Goal: Communication & Community: Answer question/provide support

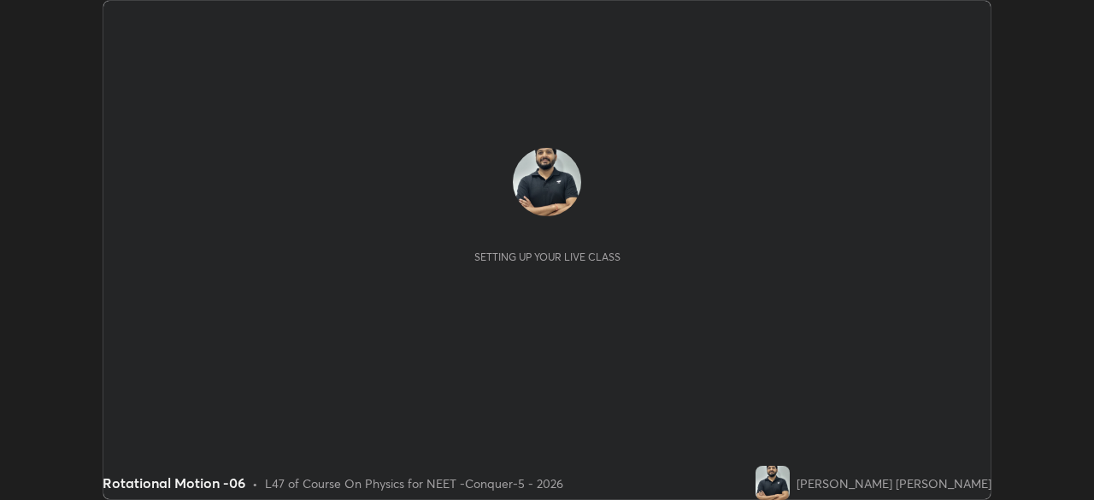
scroll to position [500, 1093]
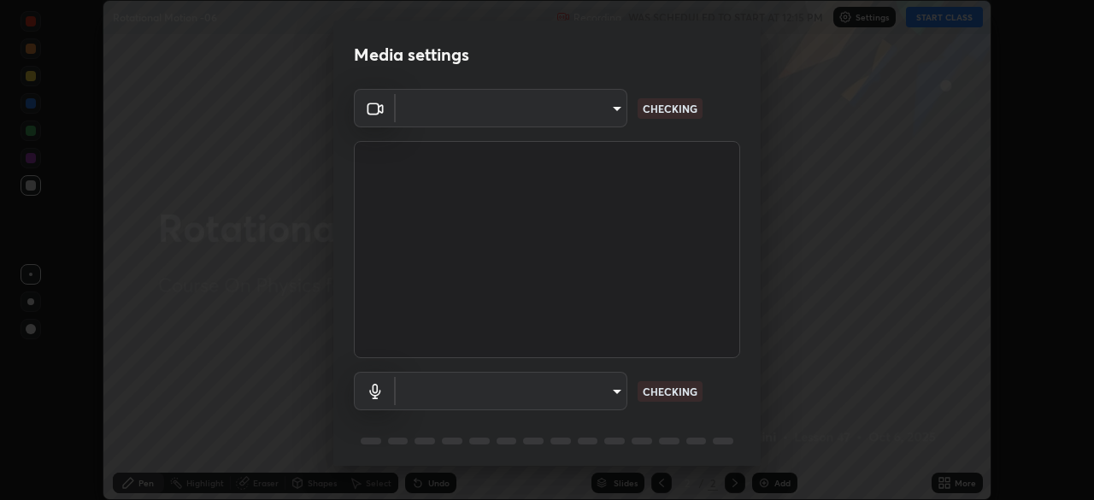
click at [598, 120] on body "Erase all Rotational Motion -06 Recording WAS SCHEDULED TO START AT 12:15 PM Se…" at bounding box center [547, 250] width 1094 height 500
click at [592, 115] on div at bounding box center [547, 250] width 1094 height 500
type input "ad23c5e1eec40c929e15baf649206283bee037f2ec2e6fc856d192bb2adaae55"
type input "aa0a7725628aa2d3746a5367ccdd85ae91ee4f6343f860b78150420f01eb6845"
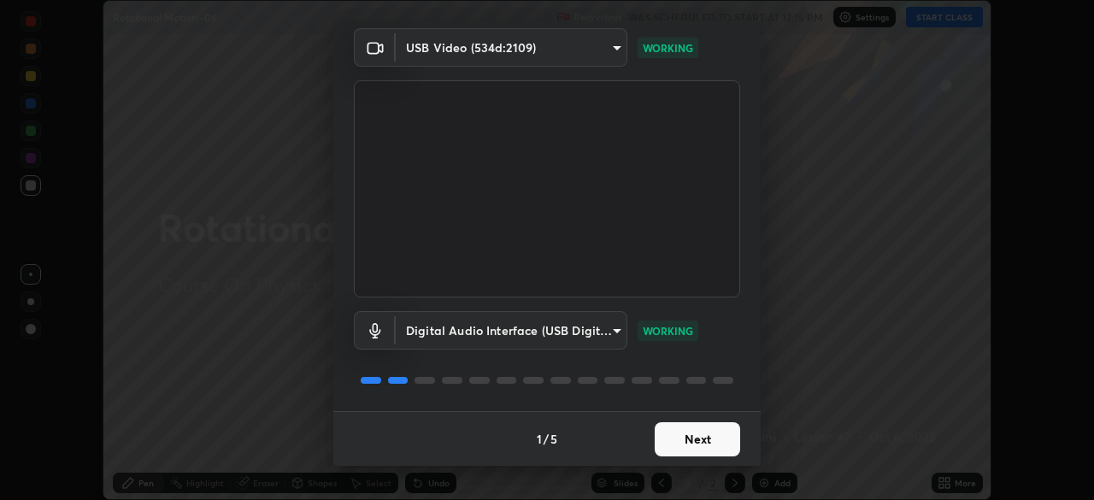
click at [694, 438] on button "Next" at bounding box center [696, 439] width 85 height 34
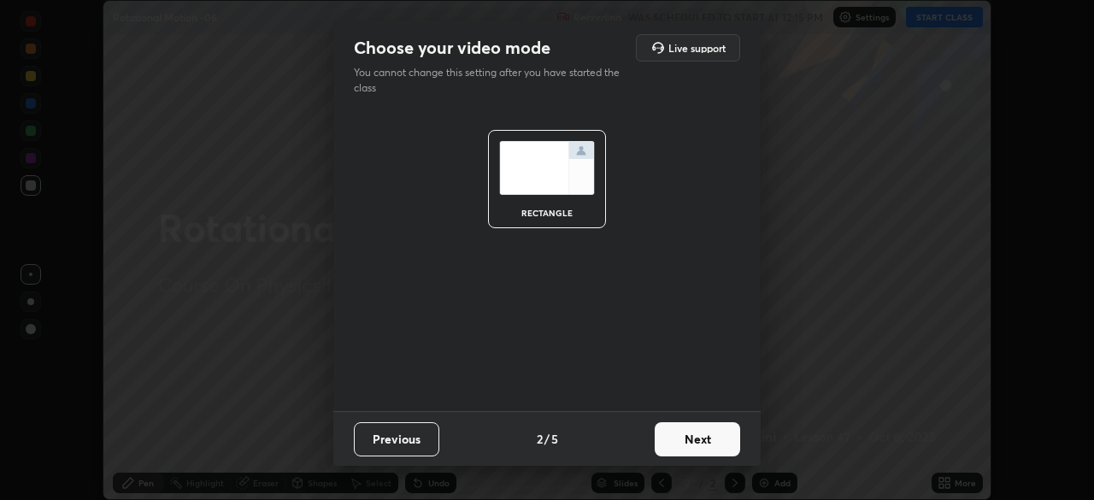
scroll to position [0, 0]
click at [705, 439] on button "Next" at bounding box center [696, 439] width 85 height 34
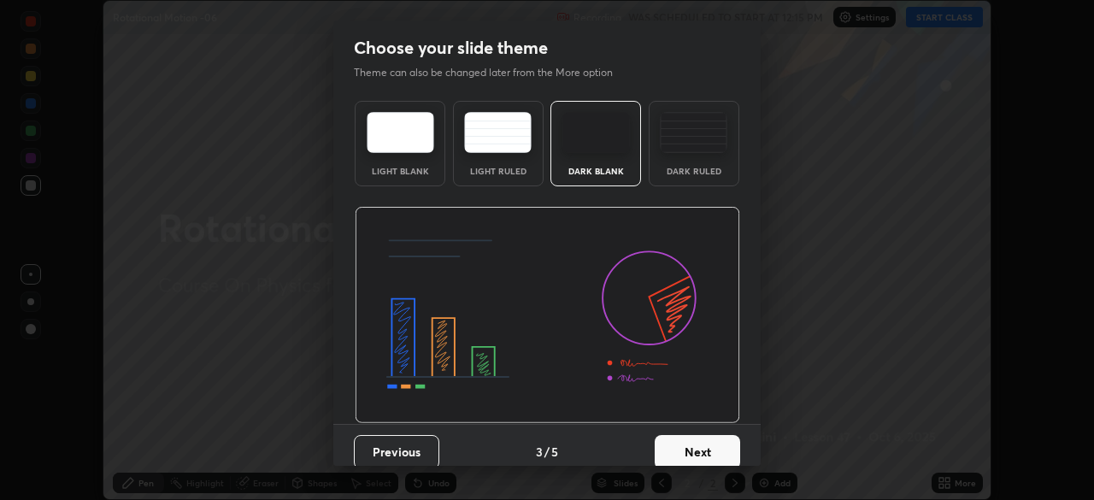
click at [716, 444] on button "Next" at bounding box center [696, 452] width 85 height 34
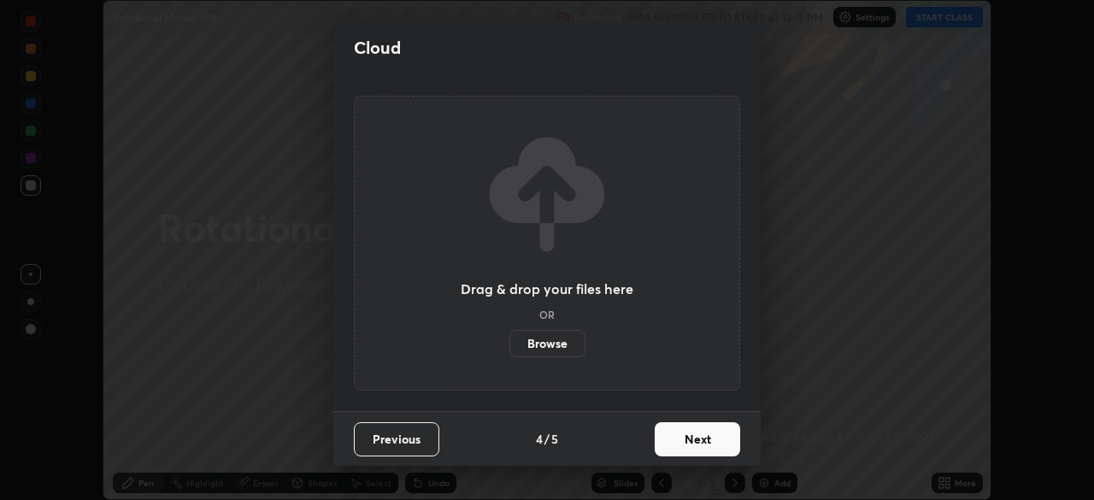
click at [725, 441] on button "Next" at bounding box center [696, 439] width 85 height 34
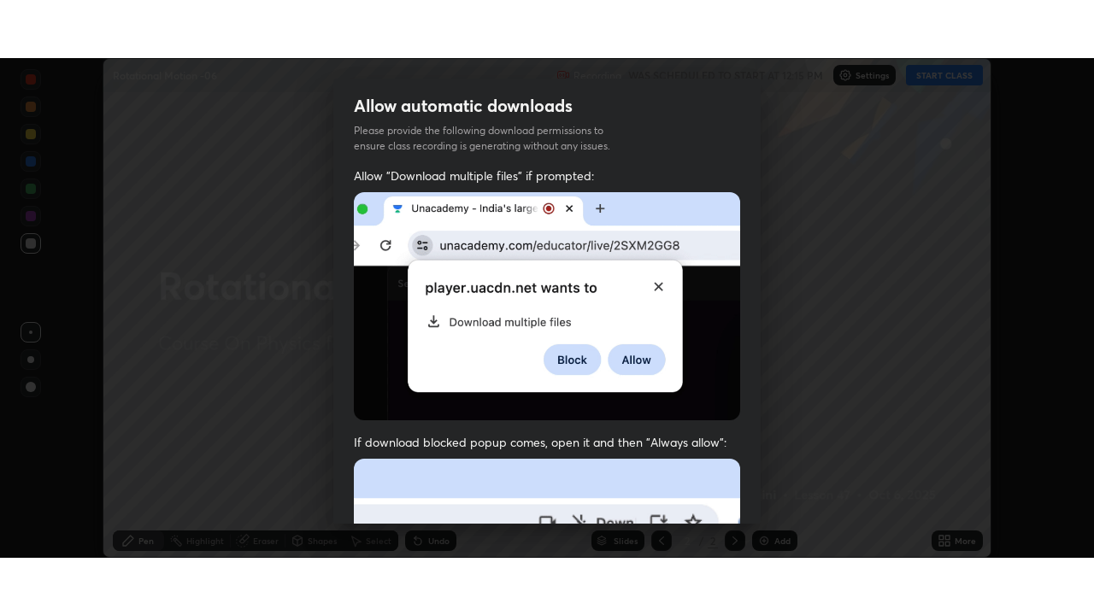
scroll to position [409, 0]
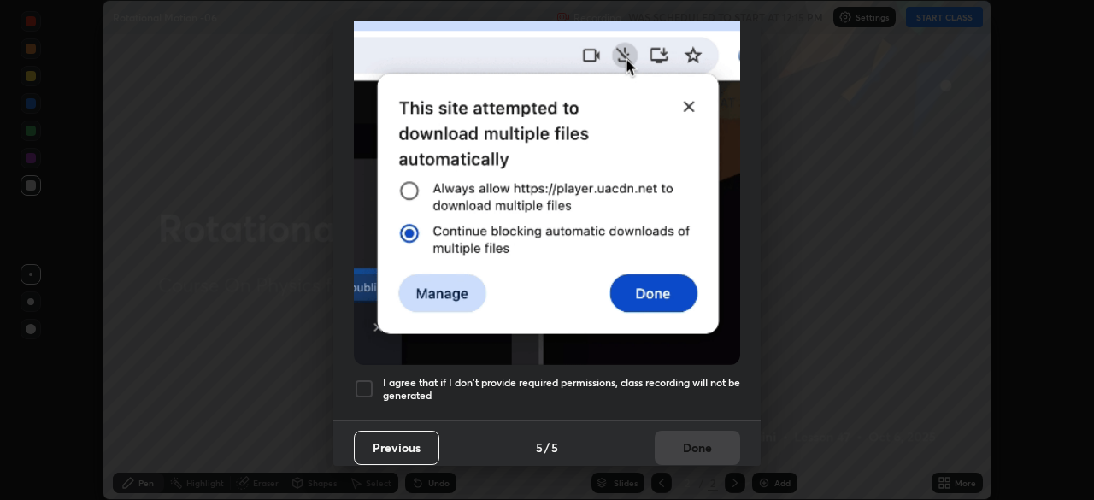
click at [373, 378] on div at bounding box center [364, 388] width 21 height 21
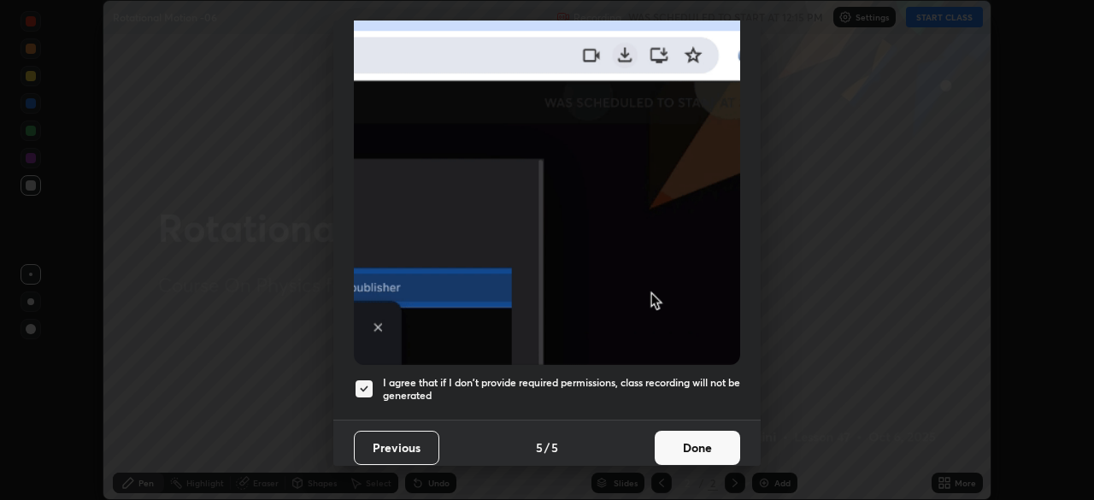
click at [685, 443] on button "Done" at bounding box center [696, 448] width 85 height 34
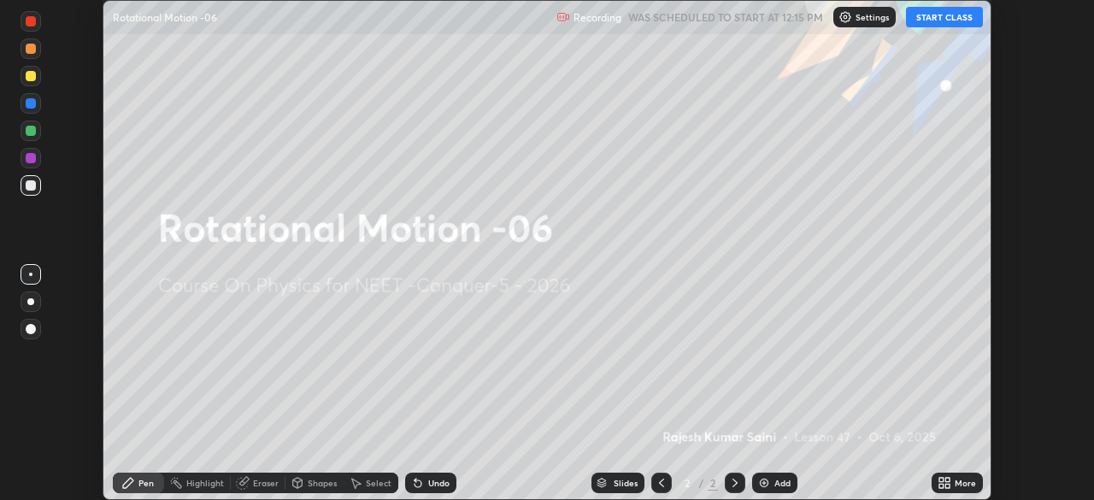
click at [953, 485] on div "More" at bounding box center [956, 482] width 51 height 21
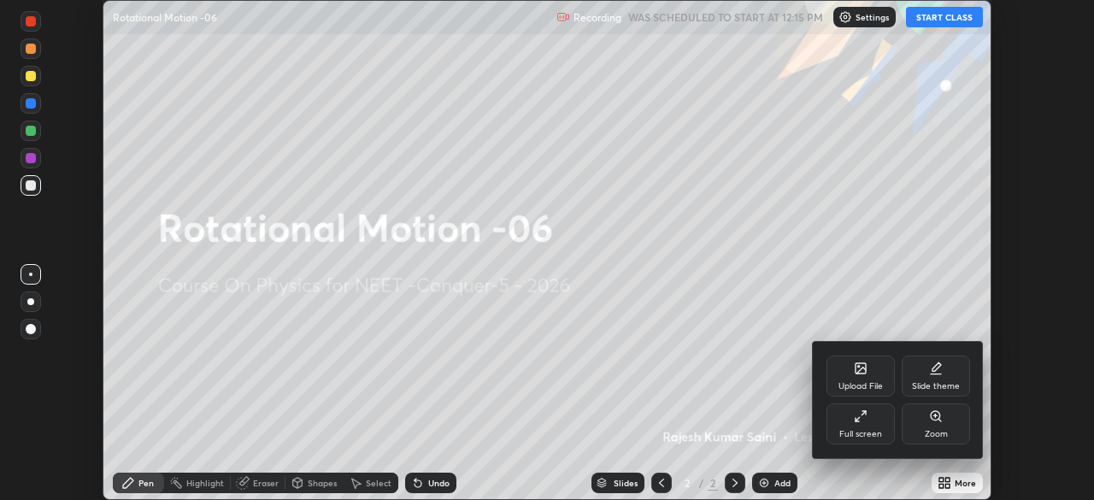
click at [874, 442] on div "Full screen" at bounding box center [860, 423] width 68 height 41
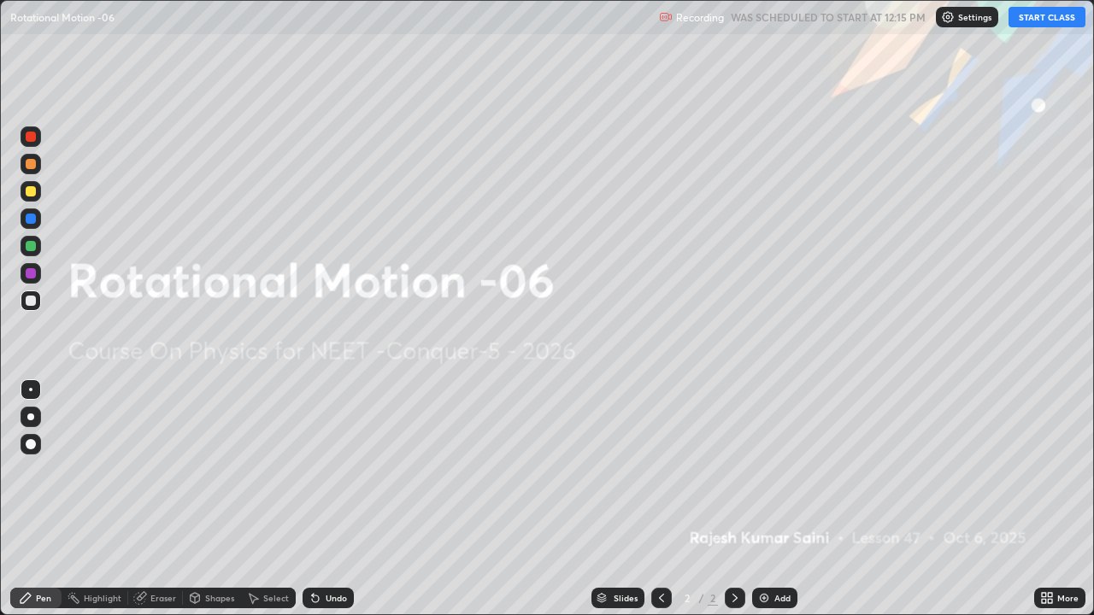
scroll to position [615, 1094]
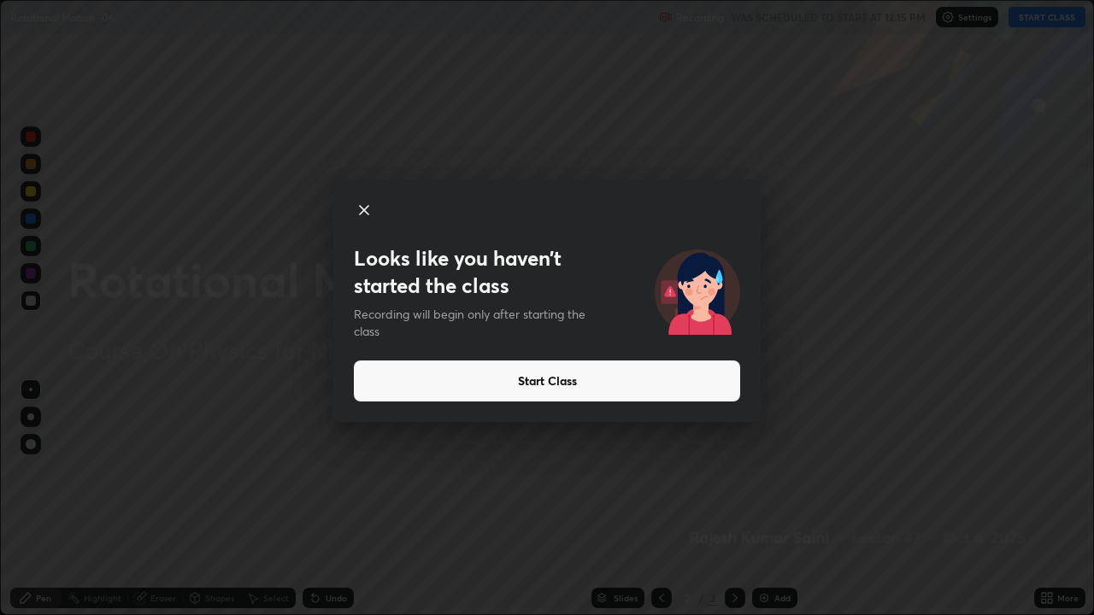
click at [383, 377] on button "Start Class" at bounding box center [547, 381] width 386 height 41
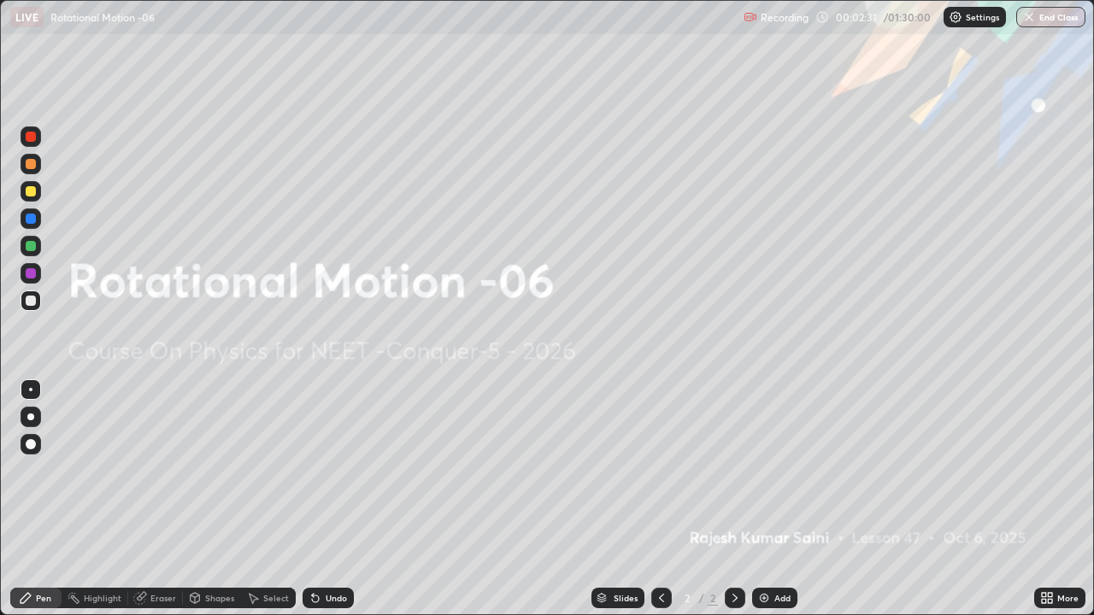
click at [784, 499] on div "Add" at bounding box center [782, 598] width 16 height 9
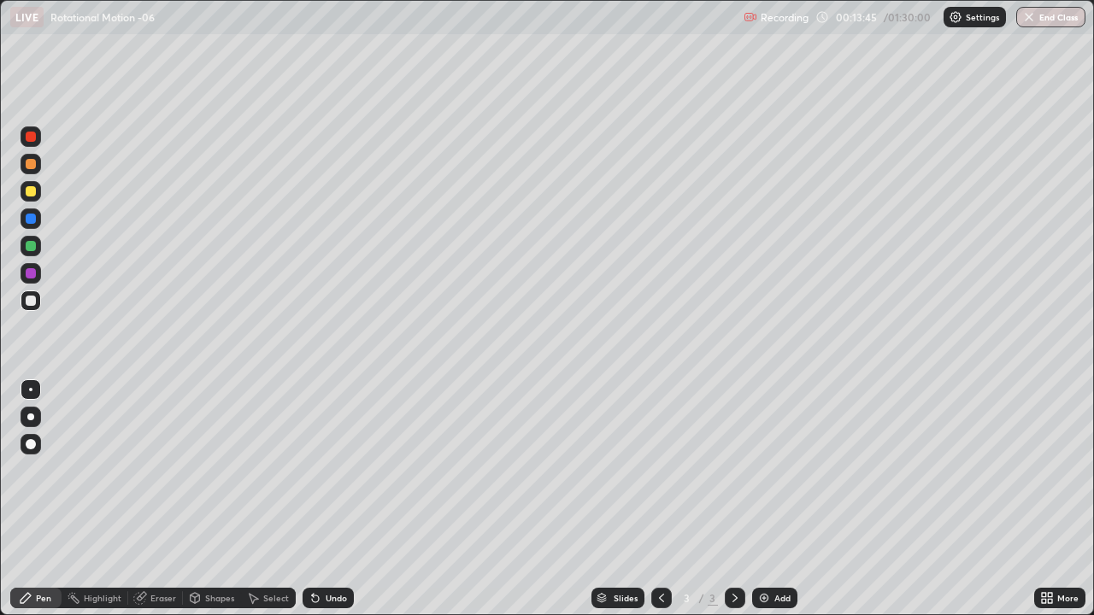
click at [276, 499] on div "Select" at bounding box center [276, 598] width 26 height 9
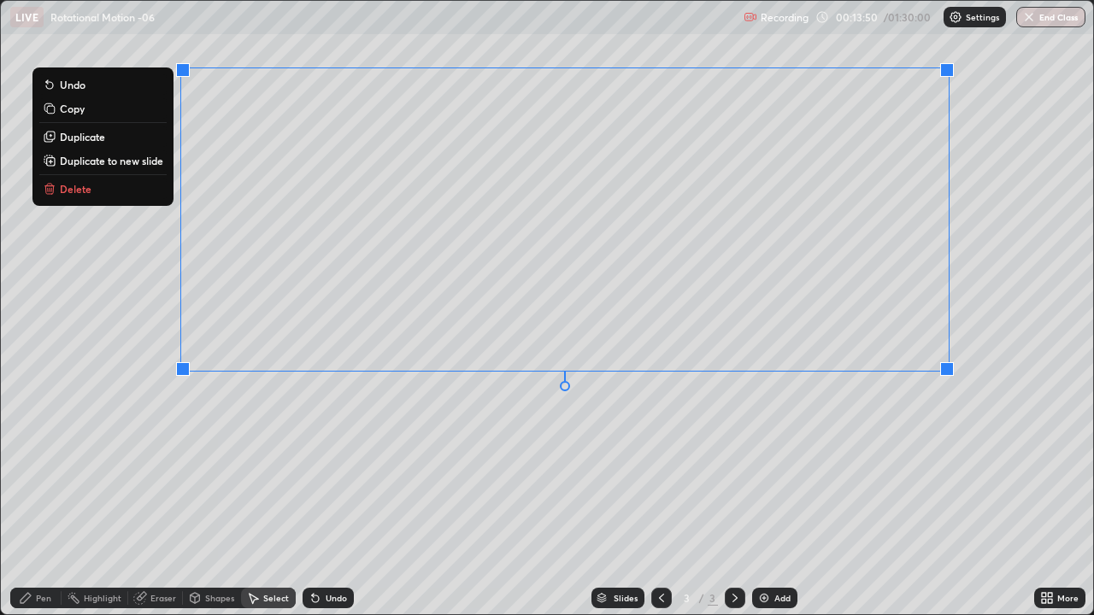
click at [133, 195] on button "Delete" at bounding box center [102, 189] width 127 height 21
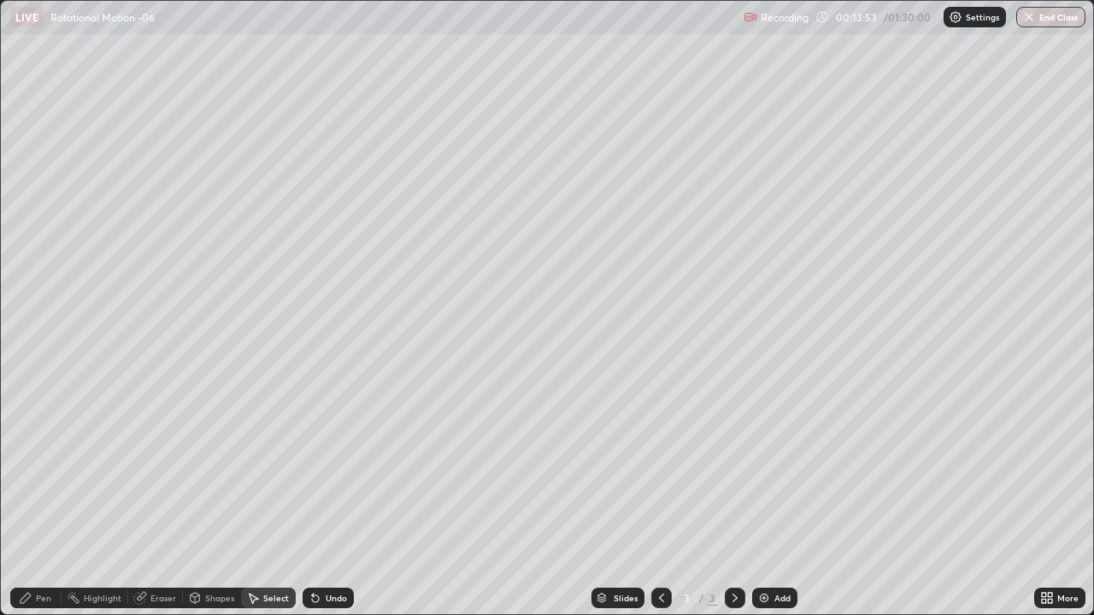
click at [49, 499] on div "Pen" at bounding box center [43, 598] width 15 height 9
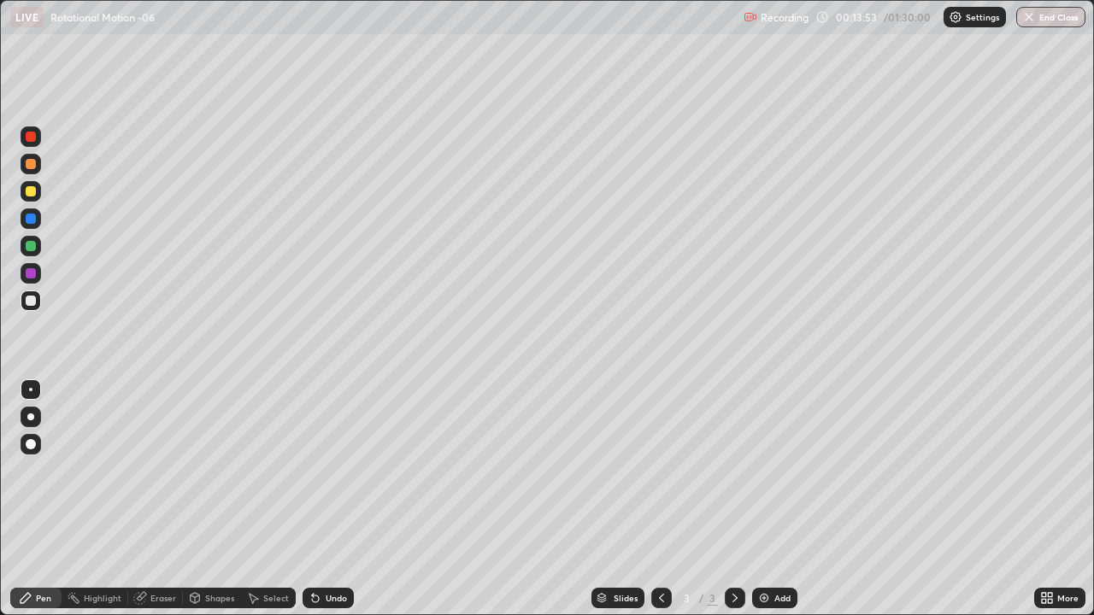
click at [32, 138] on div at bounding box center [31, 137] width 10 height 10
click at [29, 413] on div at bounding box center [30, 416] width 7 height 7
click at [331, 499] on div "Undo" at bounding box center [335, 598] width 21 height 9
click at [153, 499] on div "Eraser" at bounding box center [163, 598] width 26 height 9
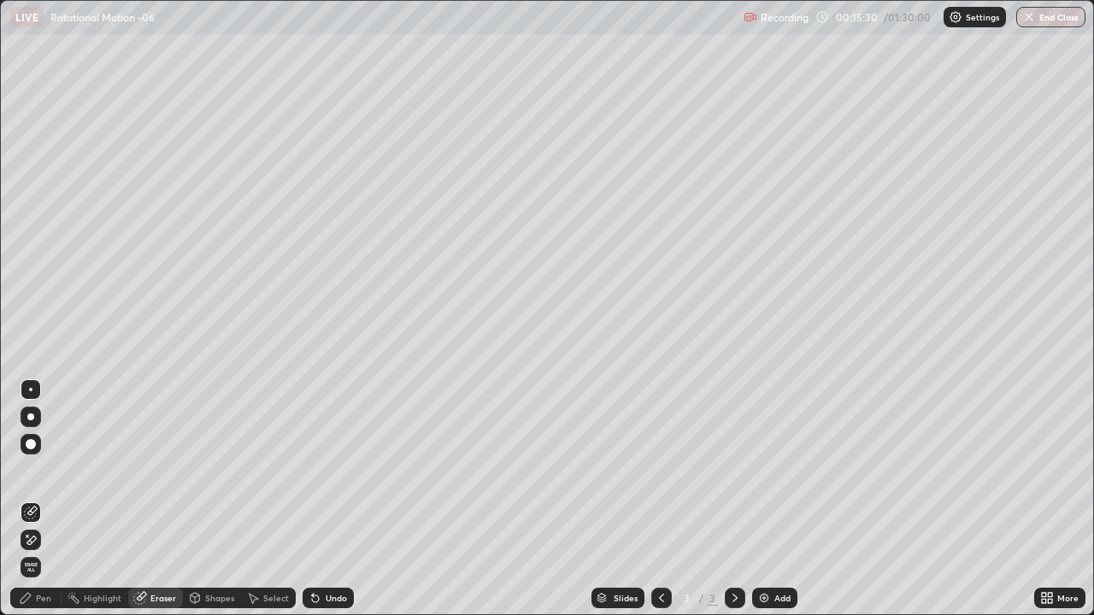
click at [40, 499] on div "Pen" at bounding box center [43, 598] width 15 height 9
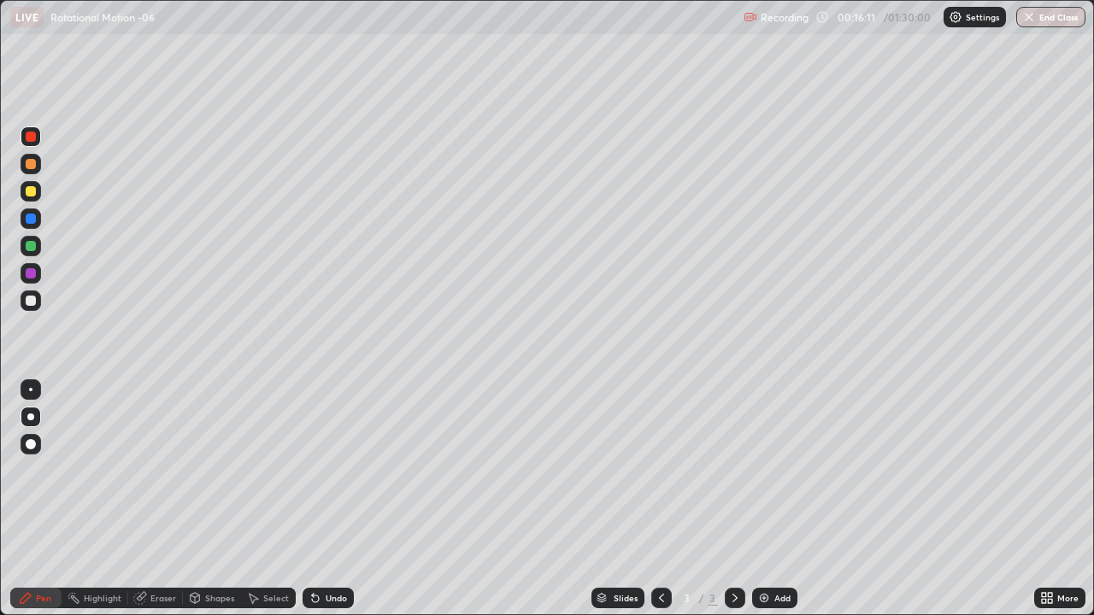
click at [329, 499] on div "Undo" at bounding box center [335, 598] width 21 height 9
click at [21, 136] on div at bounding box center [31, 136] width 21 height 21
click at [207, 499] on div "Shapes" at bounding box center [219, 598] width 29 height 9
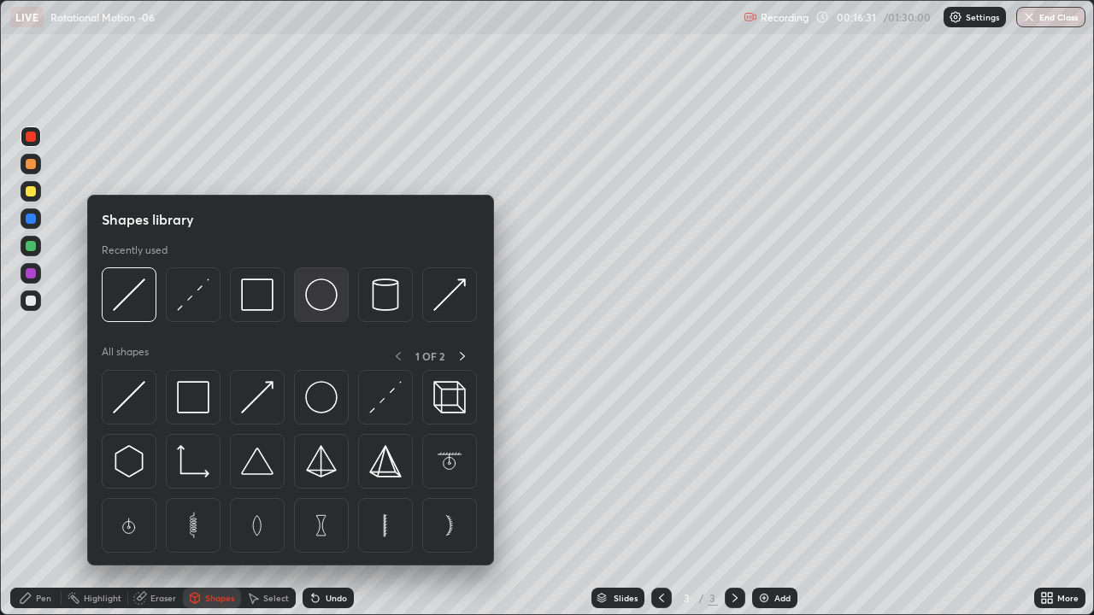
click at [320, 303] on img at bounding box center [321, 295] width 32 height 32
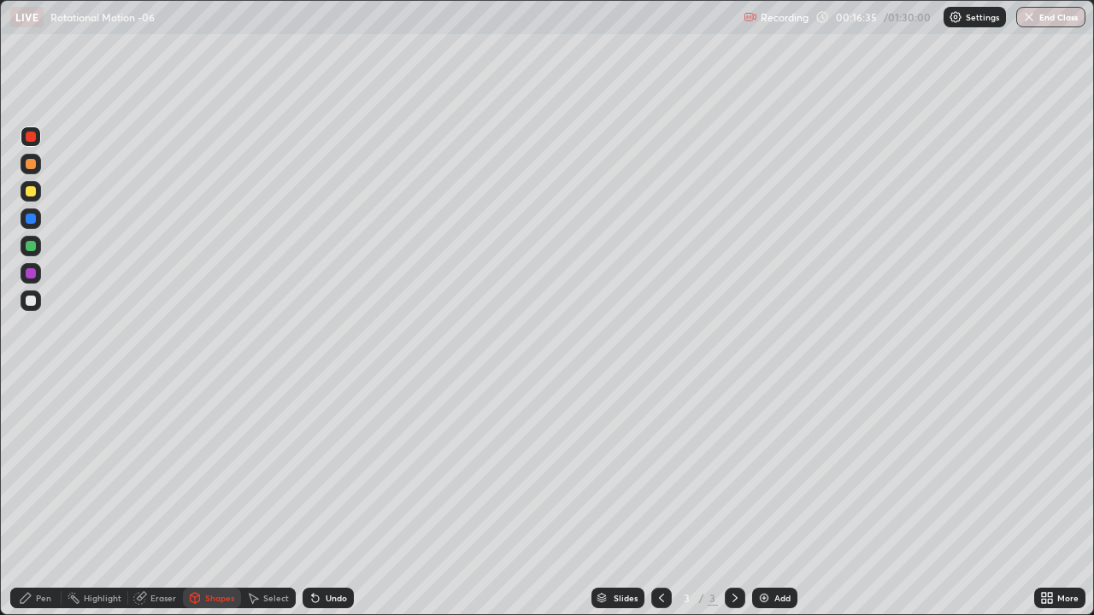
click at [200, 499] on icon at bounding box center [195, 598] width 14 height 14
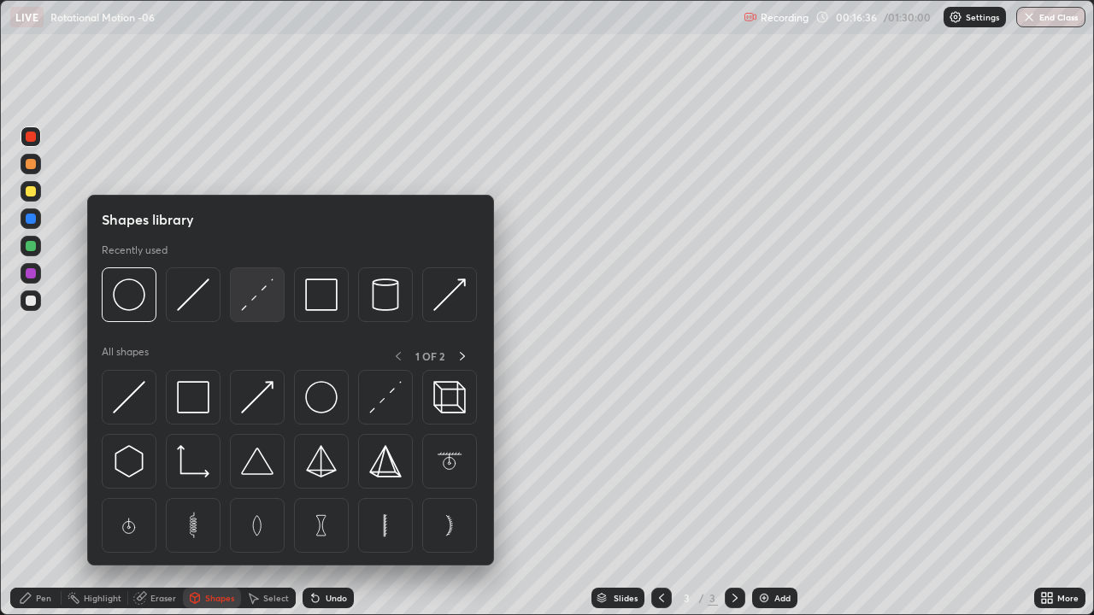
click at [249, 302] on img at bounding box center [257, 295] width 32 height 32
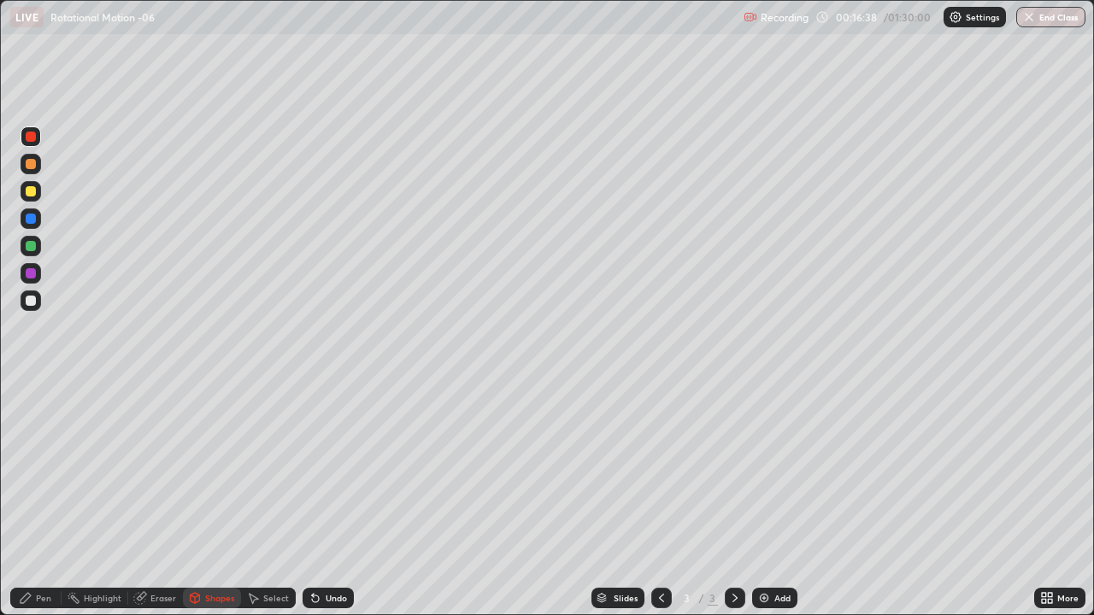
click at [39, 499] on div "Pen" at bounding box center [43, 598] width 15 height 9
click at [202, 499] on div "Shapes" at bounding box center [212, 598] width 58 height 21
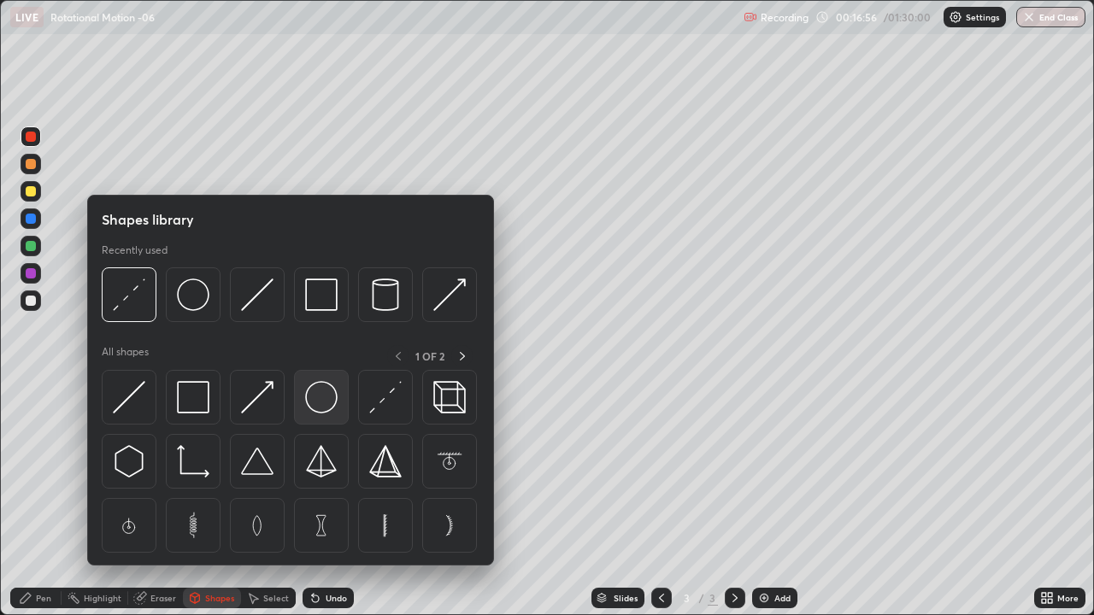
click at [314, 399] on img at bounding box center [321, 397] width 32 height 32
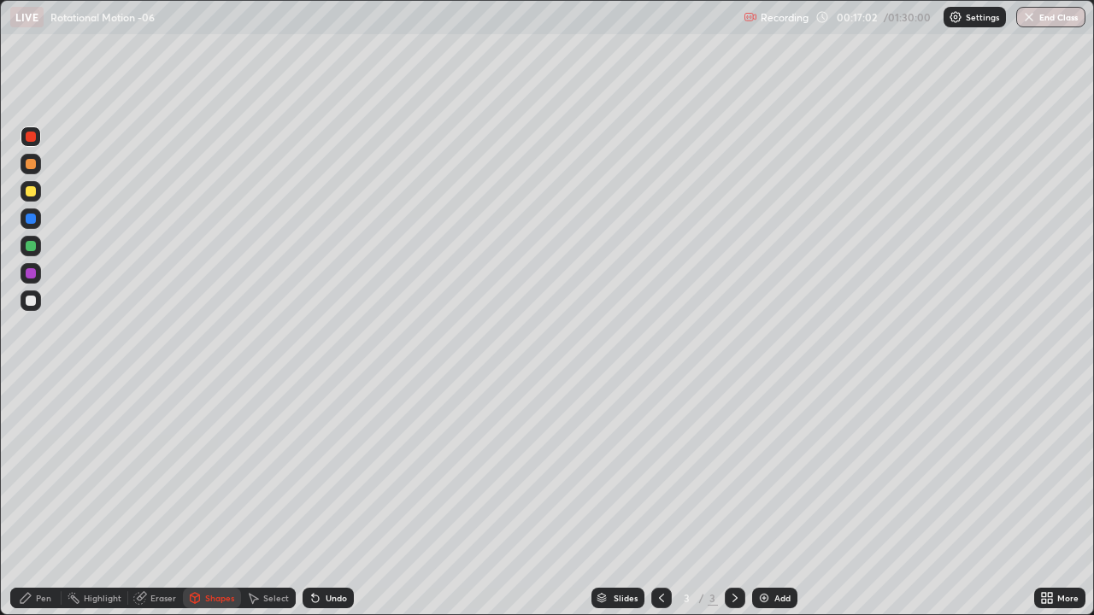
click at [43, 499] on div "Pen" at bounding box center [35, 598] width 51 height 21
click at [32, 294] on div at bounding box center [31, 300] width 21 height 21
click at [330, 499] on div "Undo" at bounding box center [327, 598] width 51 height 21
click at [26, 275] on div at bounding box center [31, 273] width 10 height 10
click at [30, 298] on div at bounding box center [31, 301] width 10 height 10
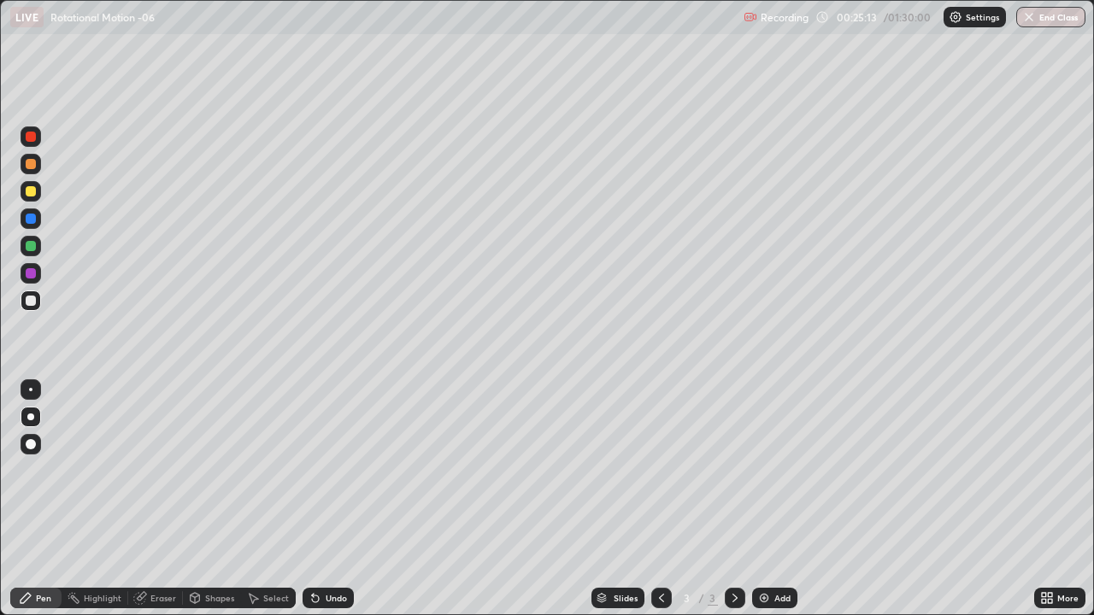
click at [754, 499] on div "Add" at bounding box center [774, 598] width 45 height 21
click at [659, 499] on div at bounding box center [661, 598] width 21 height 34
click at [734, 499] on icon at bounding box center [735, 598] width 14 height 14
click at [659, 499] on icon at bounding box center [661, 598] width 14 height 14
click at [769, 499] on div "Add" at bounding box center [774, 598] width 45 height 21
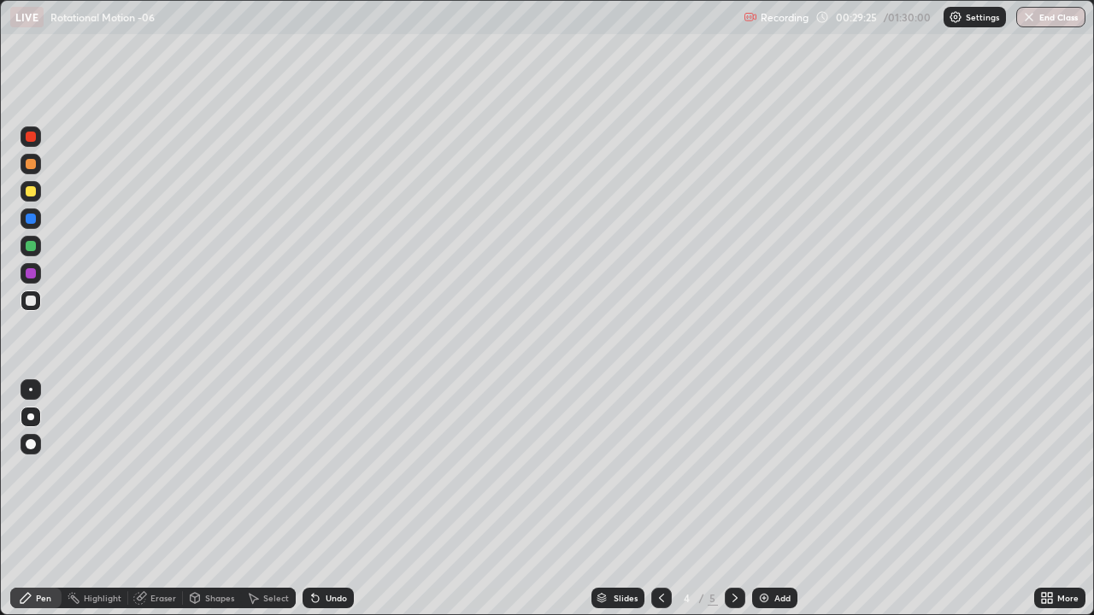
click at [31, 144] on div at bounding box center [31, 136] width 21 height 21
click at [325, 499] on div "Undo" at bounding box center [335, 598] width 21 height 9
click at [328, 499] on div "Undo" at bounding box center [335, 598] width 21 height 9
click at [327, 499] on div "Undo" at bounding box center [335, 598] width 21 height 9
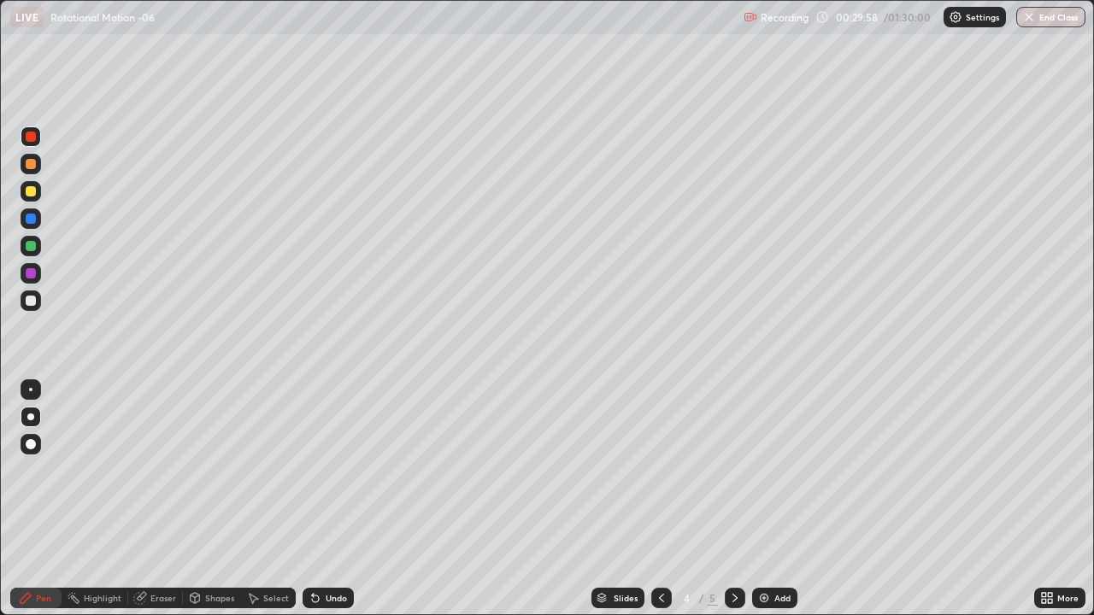
click at [328, 499] on div "Undo" at bounding box center [335, 598] width 21 height 9
click at [326, 499] on div "Undo" at bounding box center [335, 598] width 21 height 9
click at [160, 499] on div "Eraser" at bounding box center [155, 598] width 55 height 21
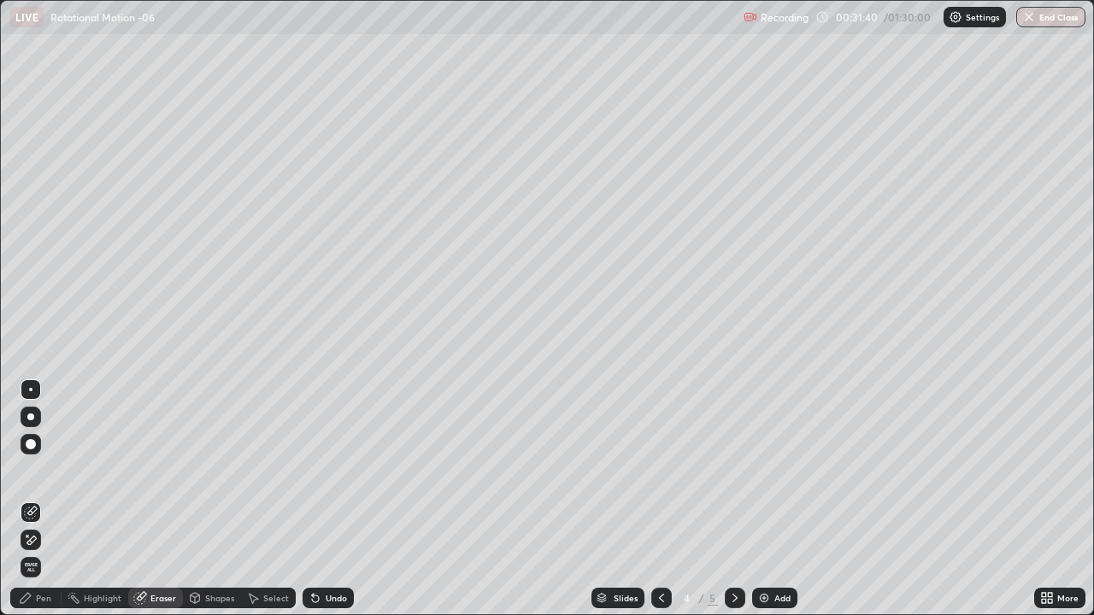
click at [198, 499] on icon at bounding box center [195, 598] width 9 height 10
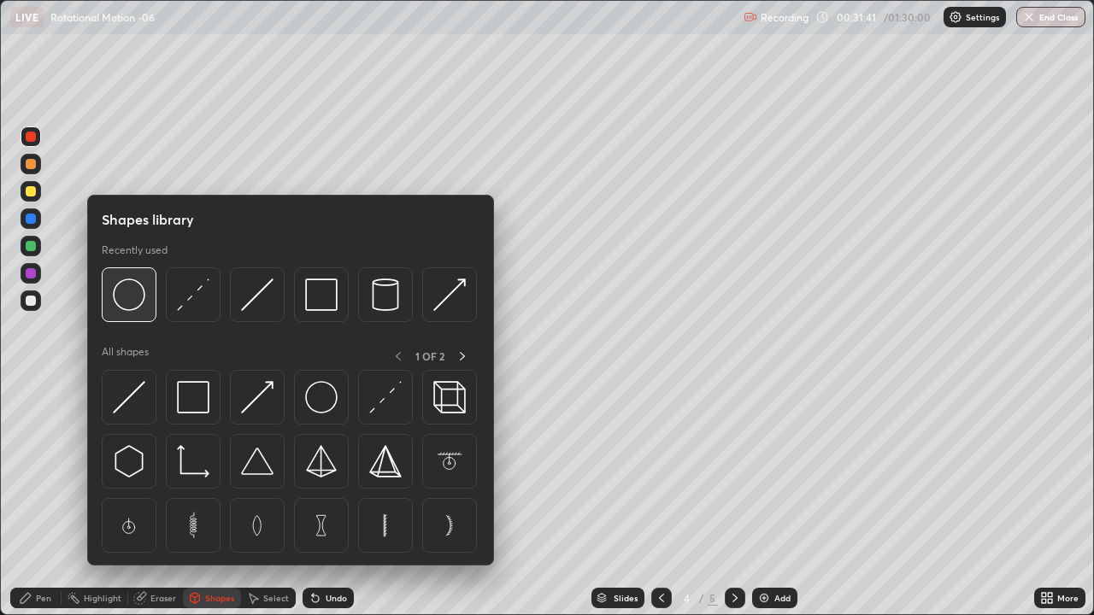
click at [126, 304] on img at bounding box center [129, 295] width 32 height 32
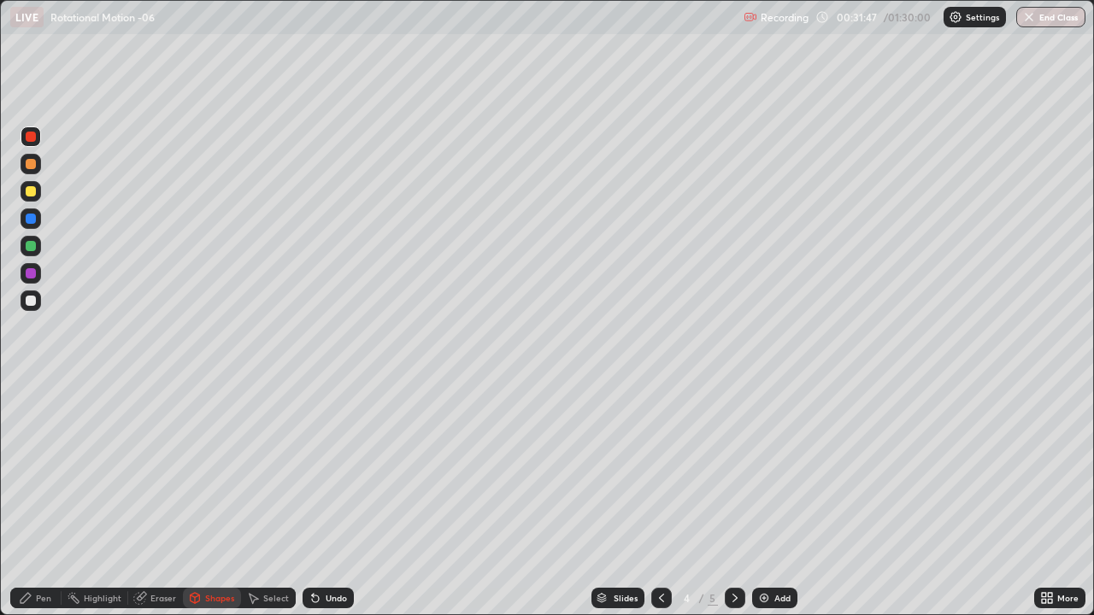
click at [219, 499] on div "Shapes" at bounding box center [219, 598] width 29 height 9
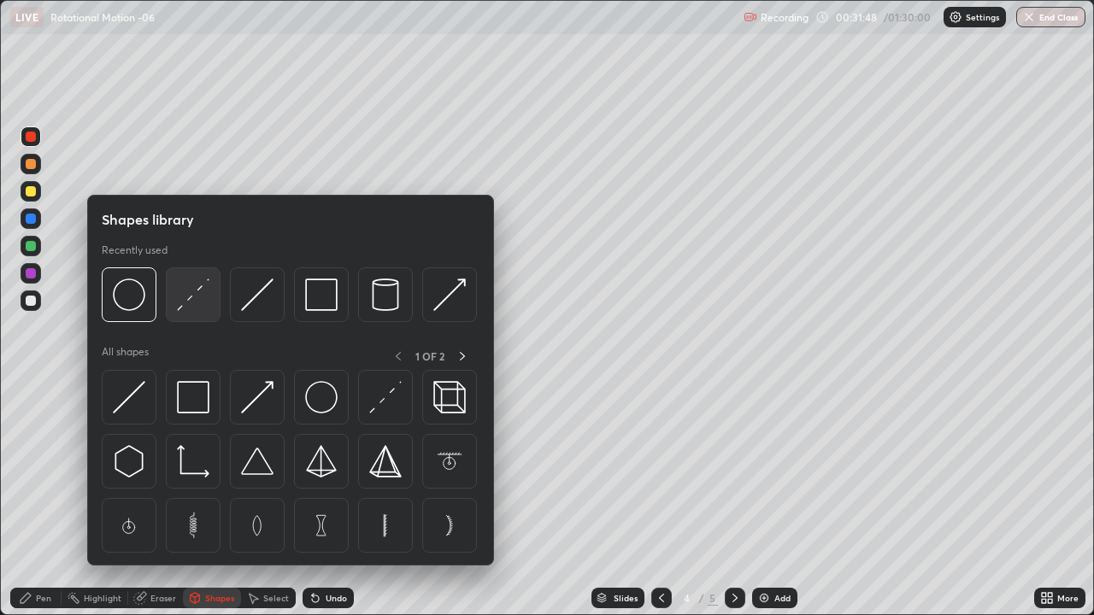
click at [196, 298] on img at bounding box center [193, 295] width 32 height 32
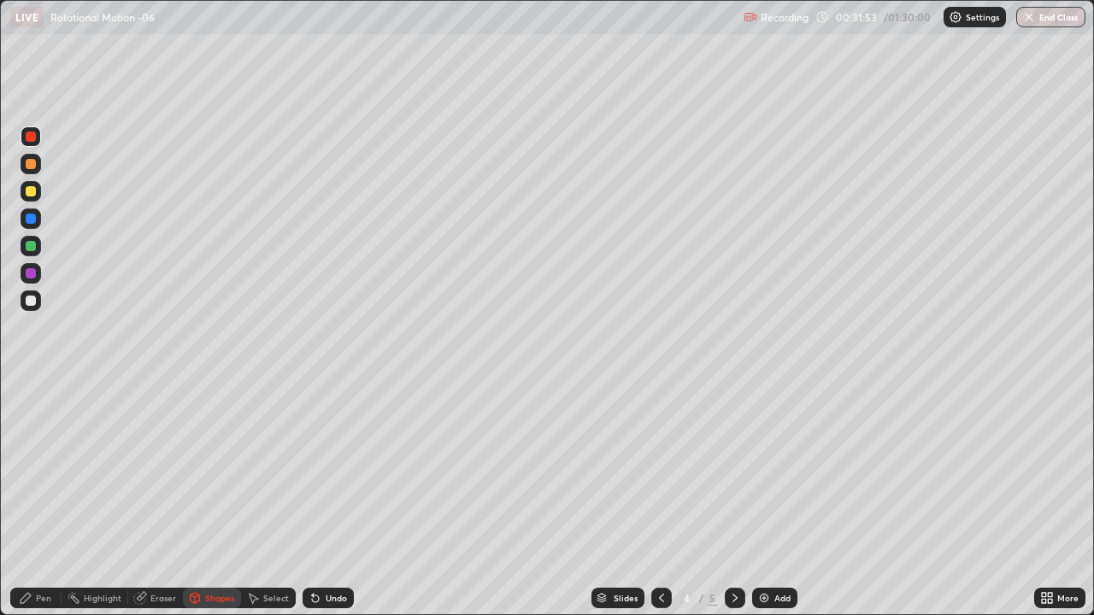
click at [45, 499] on div "Pen" at bounding box center [43, 598] width 15 height 9
click at [26, 304] on div at bounding box center [31, 301] width 10 height 10
click at [339, 499] on div "Undo" at bounding box center [335, 598] width 21 height 9
click at [167, 499] on div "Eraser" at bounding box center [155, 598] width 55 height 21
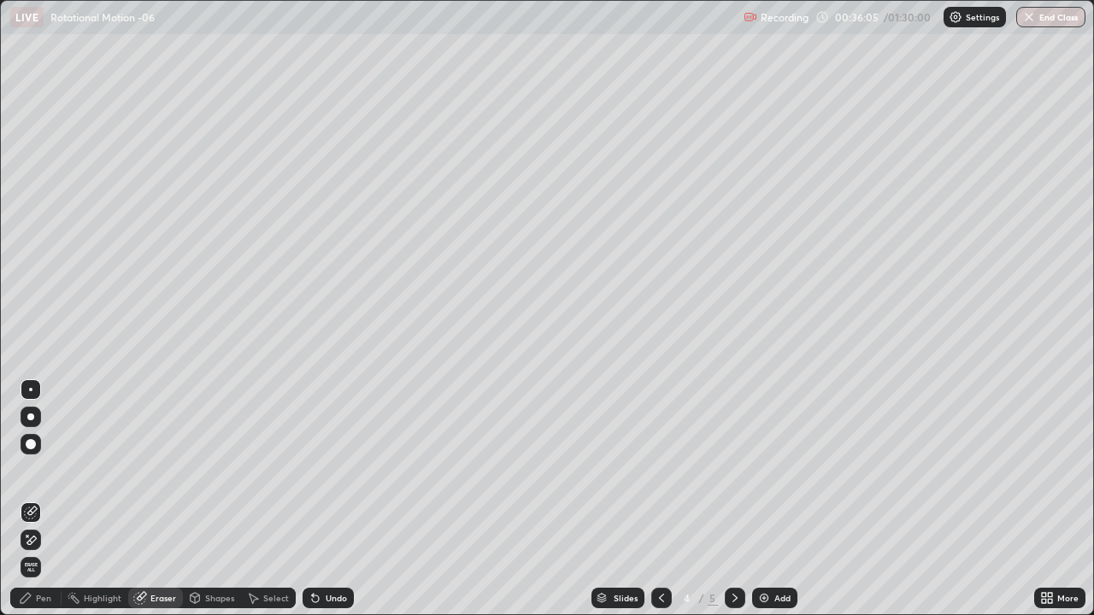
click at [49, 499] on div "Pen" at bounding box center [43, 598] width 15 height 9
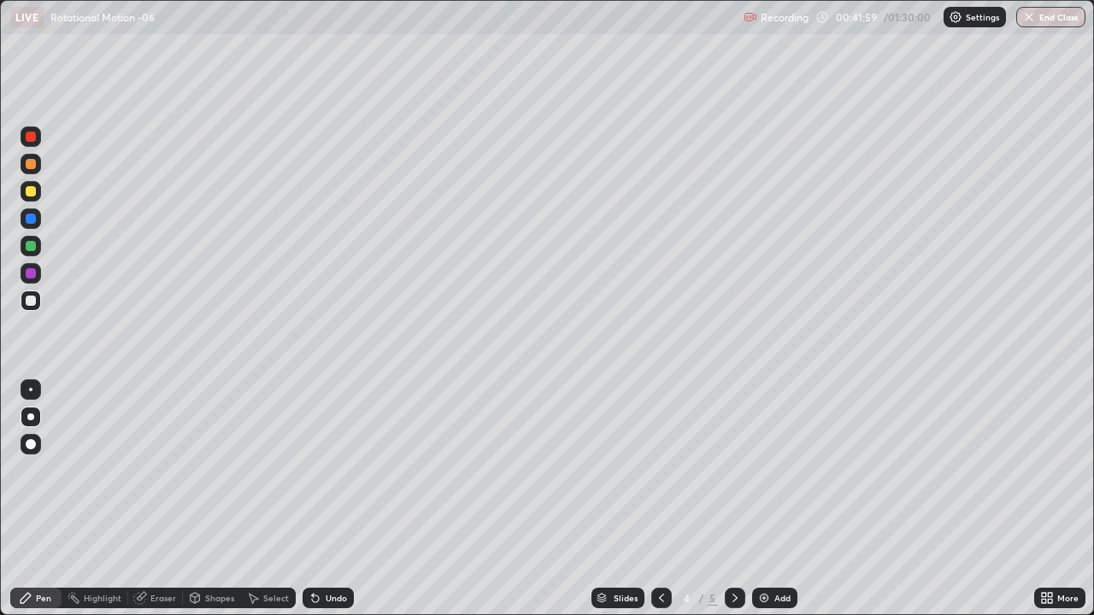
click at [759, 499] on img at bounding box center [764, 598] width 14 height 14
click at [259, 499] on div "Select" at bounding box center [268, 598] width 55 height 21
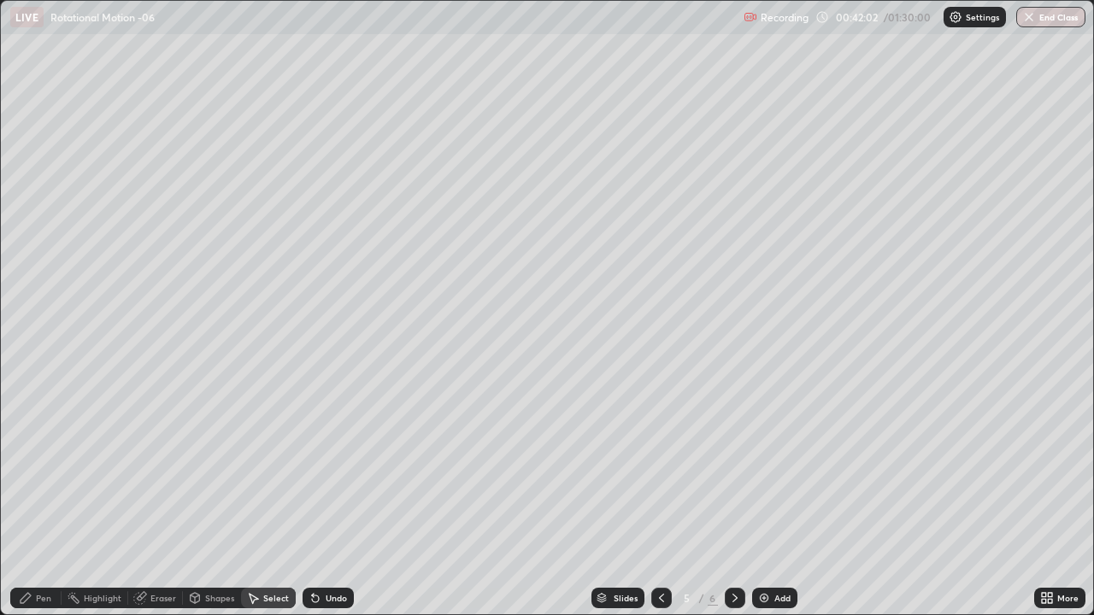
click at [214, 499] on div "Shapes" at bounding box center [219, 598] width 29 height 9
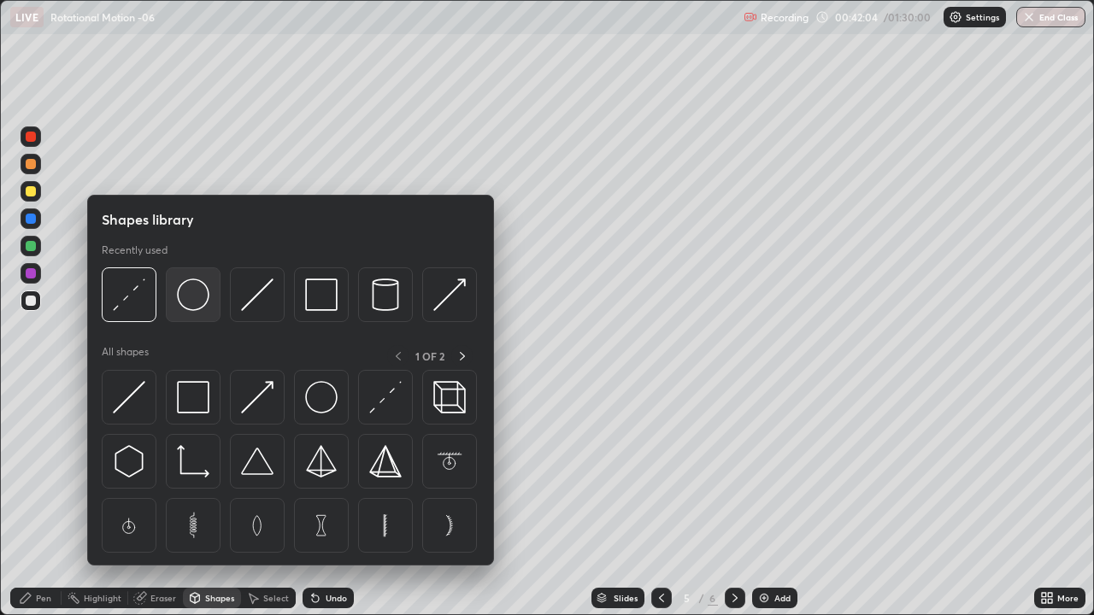
click at [194, 299] on img at bounding box center [193, 295] width 32 height 32
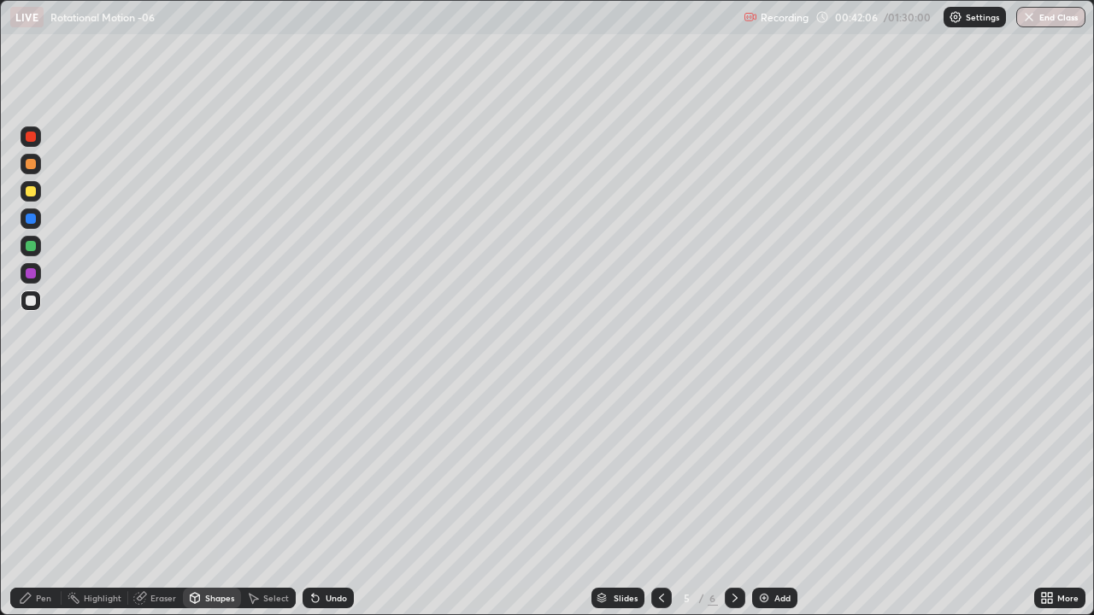
click at [47, 499] on div "Pen" at bounding box center [43, 598] width 15 height 9
click at [32, 193] on div at bounding box center [31, 191] width 10 height 10
click at [658, 499] on icon at bounding box center [661, 598] width 14 height 14
click at [766, 499] on img at bounding box center [764, 598] width 14 height 14
click at [30, 299] on div at bounding box center [31, 301] width 10 height 10
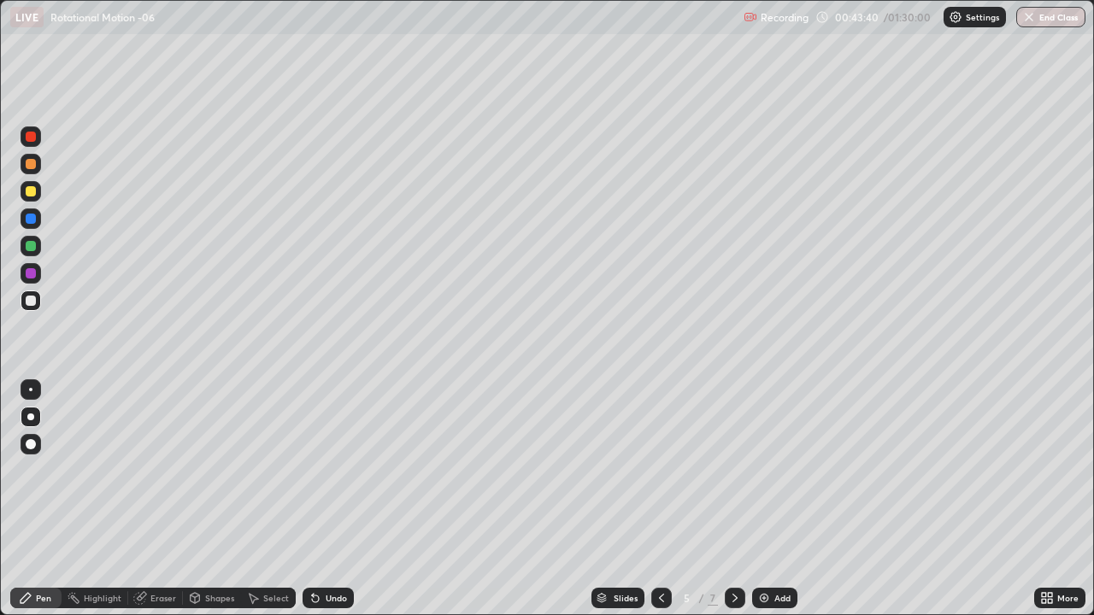
click at [30, 139] on div at bounding box center [31, 137] width 10 height 10
click at [309, 499] on icon at bounding box center [315, 598] width 14 height 14
click at [331, 499] on div "Undo" at bounding box center [335, 598] width 21 height 9
click at [320, 499] on div "Undo" at bounding box center [327, 598] width 51 height 21
click at [315, 499] on icon at bounding box center [315, 598] width 14 height 14
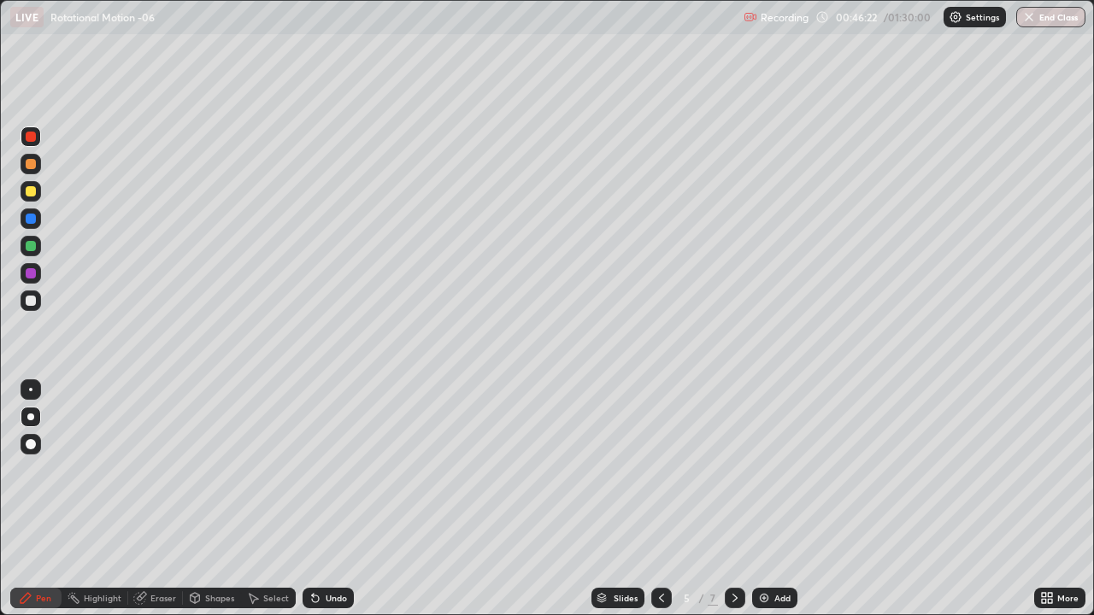
click at [320, 499] on div "Undo" at bounding box center [327, 598] width 51 height 21
click at [32, 138] on div at bounding box center [31, 137] width 10 height 10
click at [29, 301] on div at bounding box center [31, 301] width 10 height 10
click at [273, 499] on div "Select" at bounding box center [276, 598] width 26 height 9
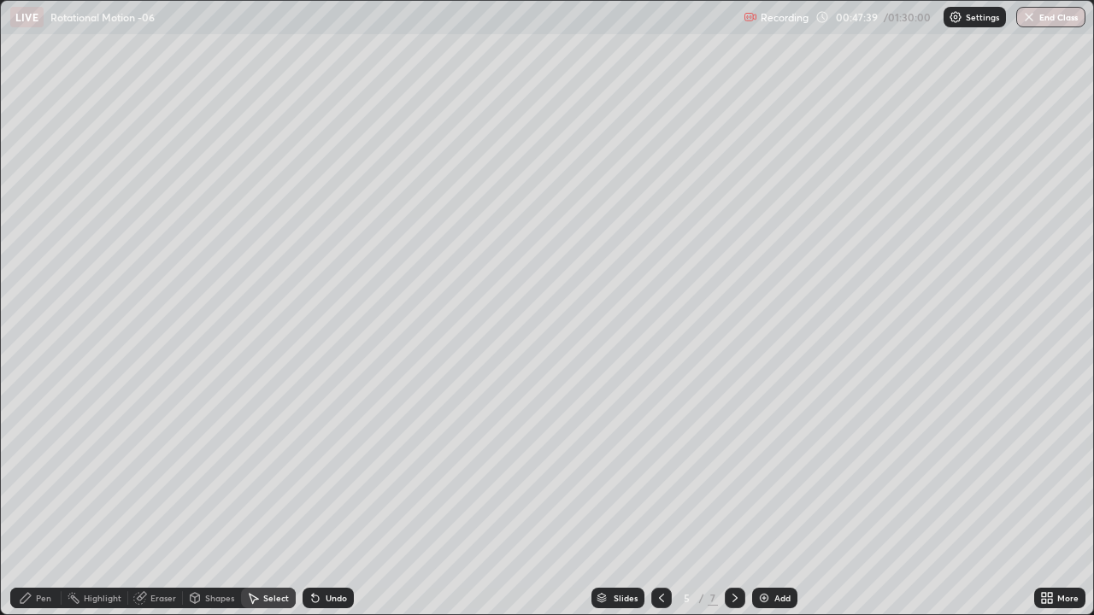
click at [230, 499] on div "Shapes" at bounding box center [219, 598] width 29 height 9
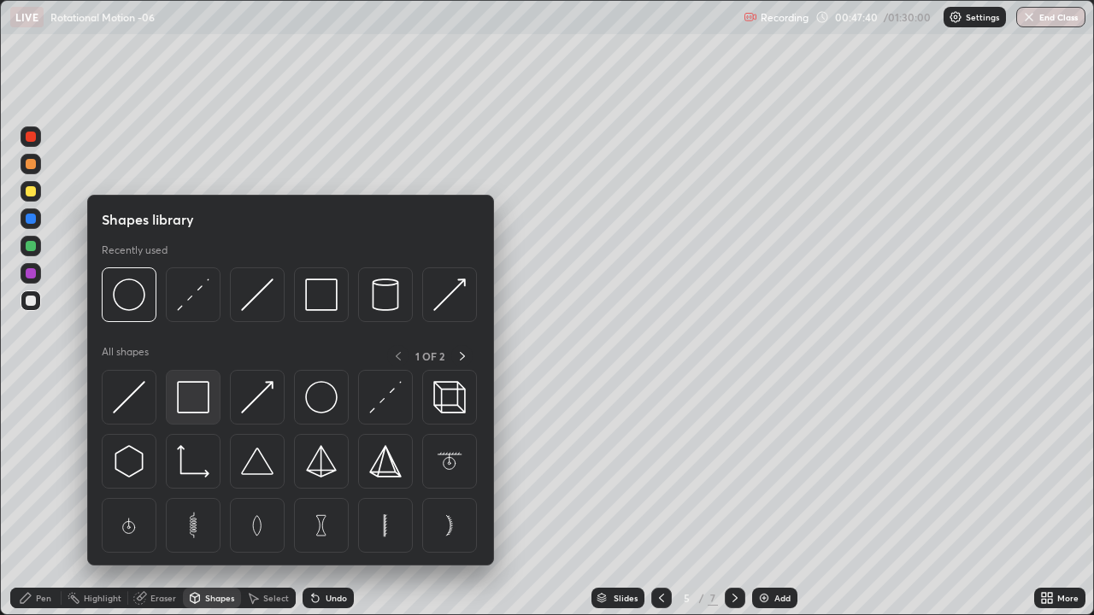
click at [197, 392] on img at bounding box center [193, 397] width 32 height 32
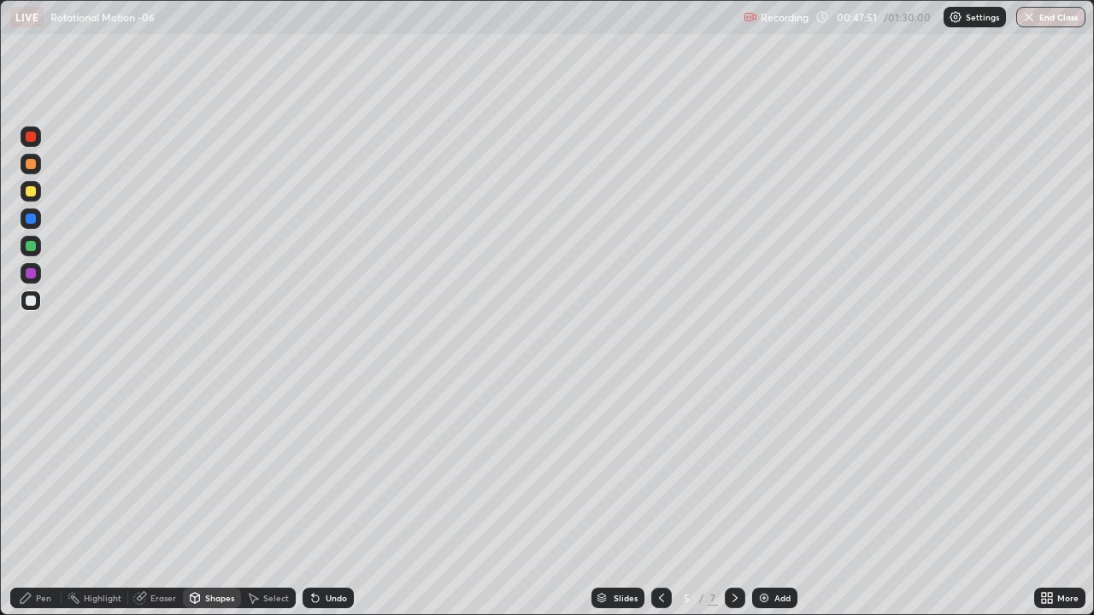
click at [41, 499] on div "Pen" at bounding box center [43, 598] width 15 height 9
click at [220, 499] on div "Shapes" at bounding box center [219, 598] width 29 height 9
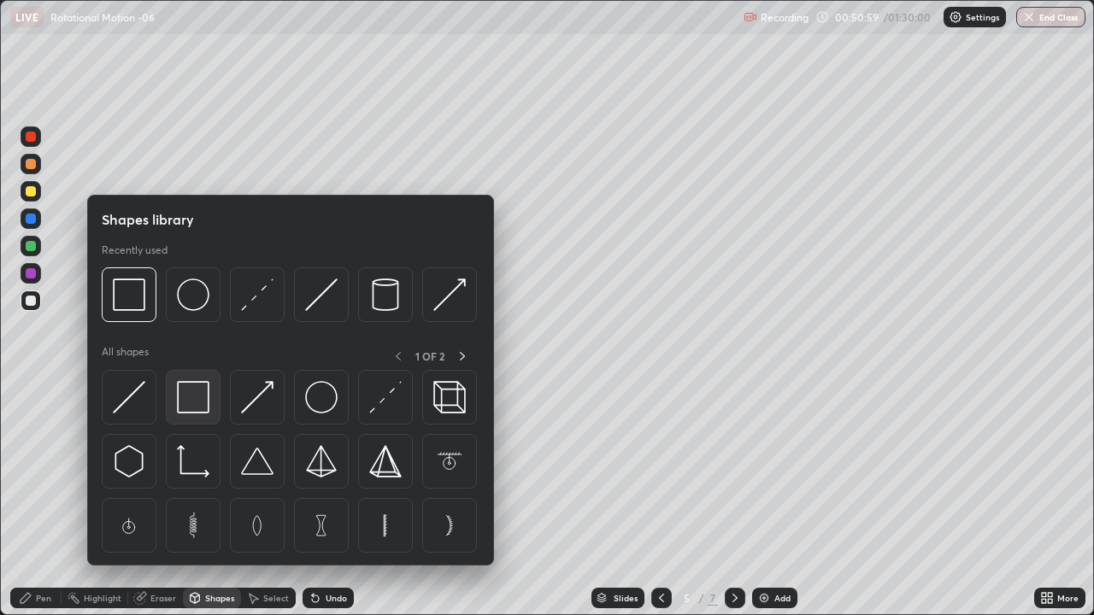
click at [197, 398] on img at bounding box center [193, 397] width 32 height 32
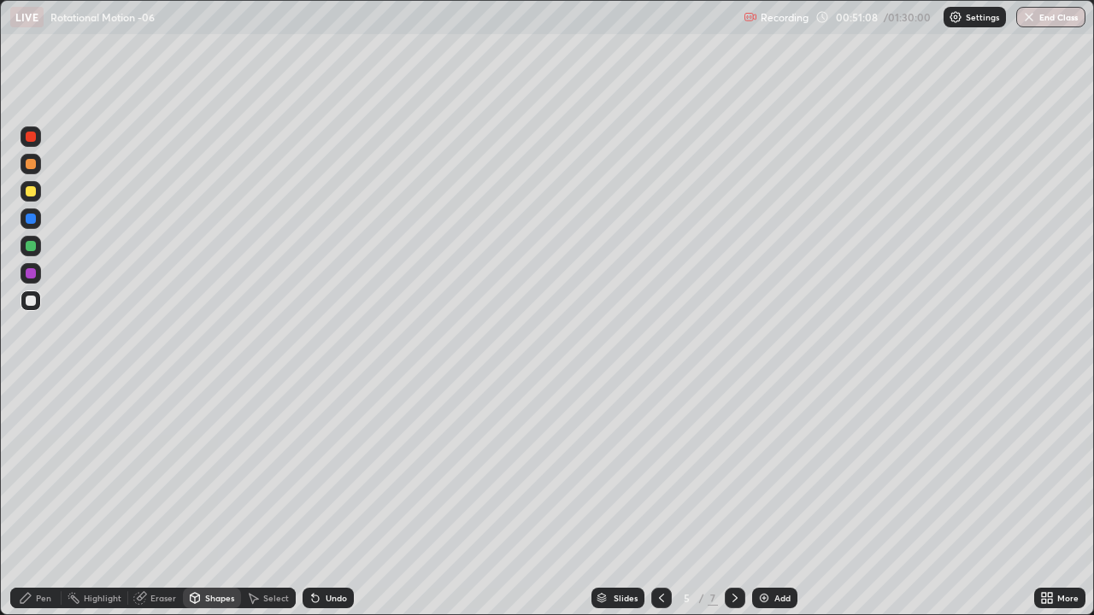
click at [40, 499] on div "Pen" at bounding box center [43, 598] width 15 height 9
click at [733, 499] on icon at bounding box center [735, 598] width 14 height 14
click at [654, 499] on icon at bounding box center [661, 598] width 14 height 14
click at [761, 499] on img at bounding box center [764, 598] width 14 height 14
click at [662, 499] on icon at bounding box center [661, 598] width 14 height 14
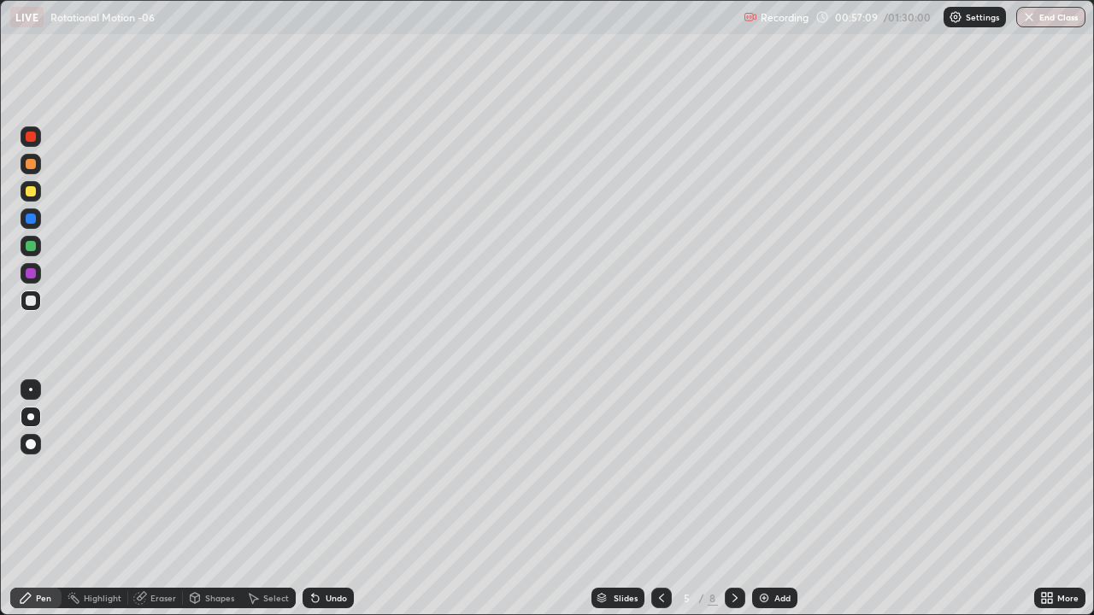
click at [734, 499] on icon at bounding box center [734, 598] width 5 height 9
click at [660, 499] on icon at bounding box center [661, 598] width 14 height 14
click at [733, 499] on icon at bounding box center [735, 598] width 14 height 14
click at [759, 499] on img at bounding box center [764, 598] width 14 height 14
click at [29, 140] on div at bounding box center [31, 137] width 10 height 10
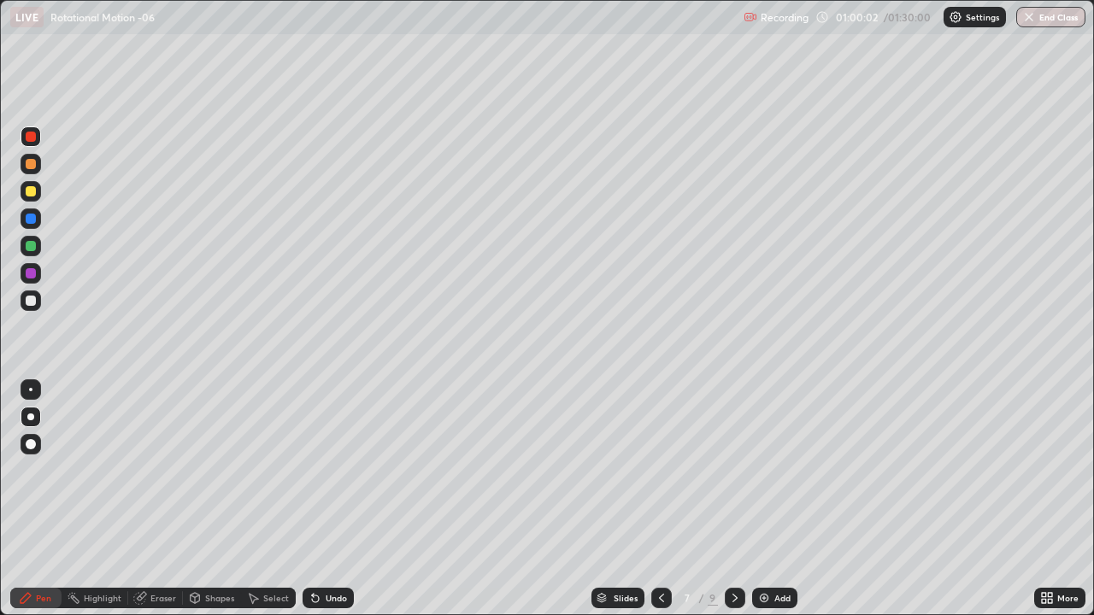
click at [31, 138] on div at bounding box center [31, 137] width 10 height 10
click at [50, 89] on div "Erase all" at bounding box center [30, 307] width 41 height 547
click at [312, 499] on icon at bounding box center [315, 598] width 7 height 7
click at [314, 499] on icon at bounding box center [315, 598] width 7 height 7
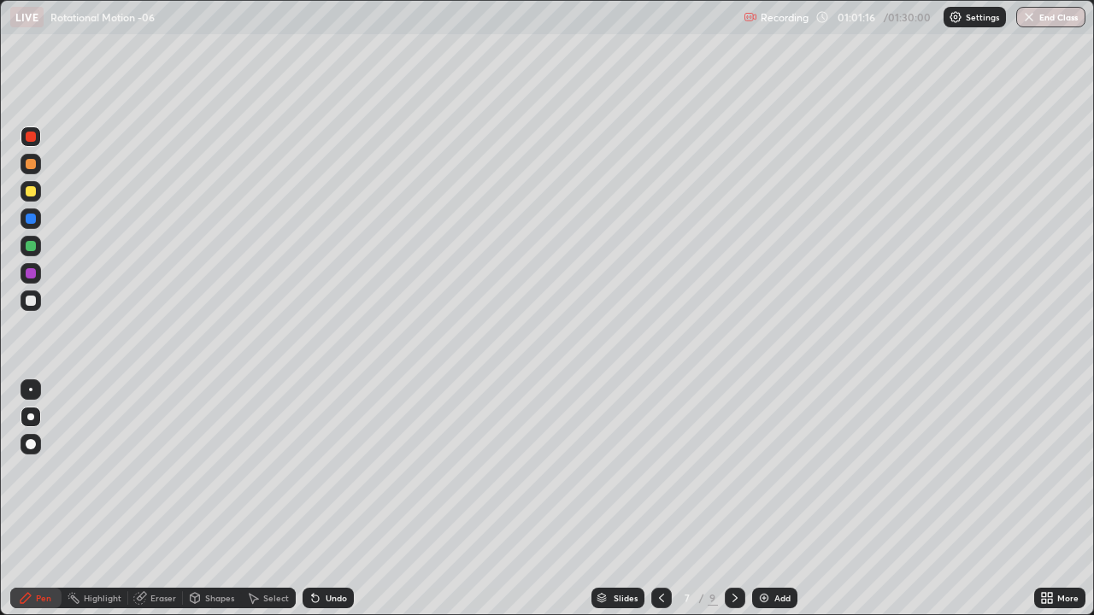
click at [205, 499] on div "Shapes" at bounding box center [219, 598] width 29 height 9
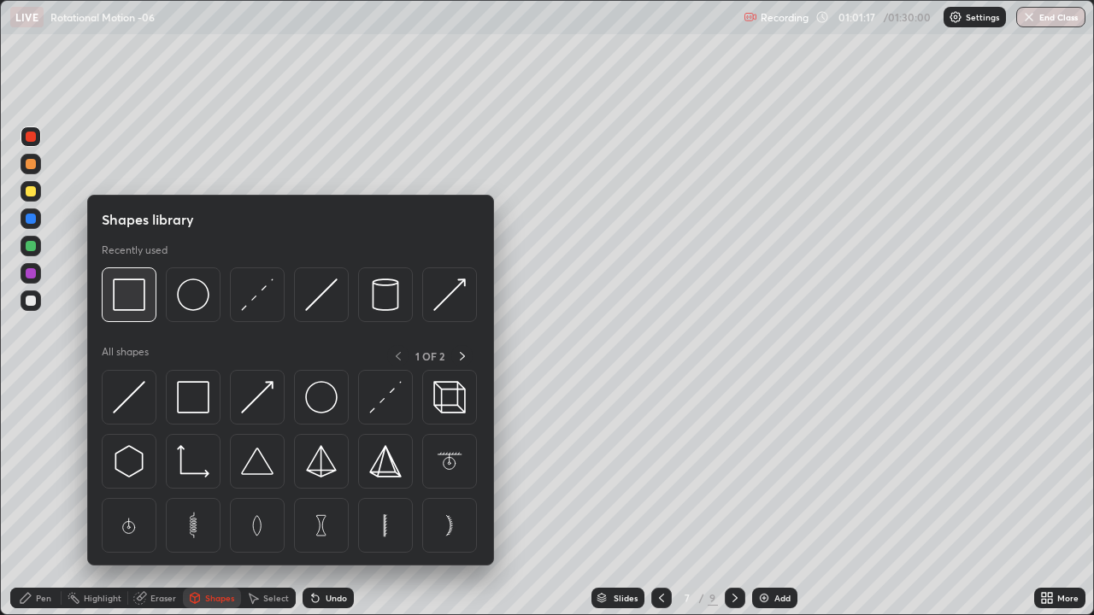
click at [130, 302] on img at bounding box center [129, 295] width 32 height 32
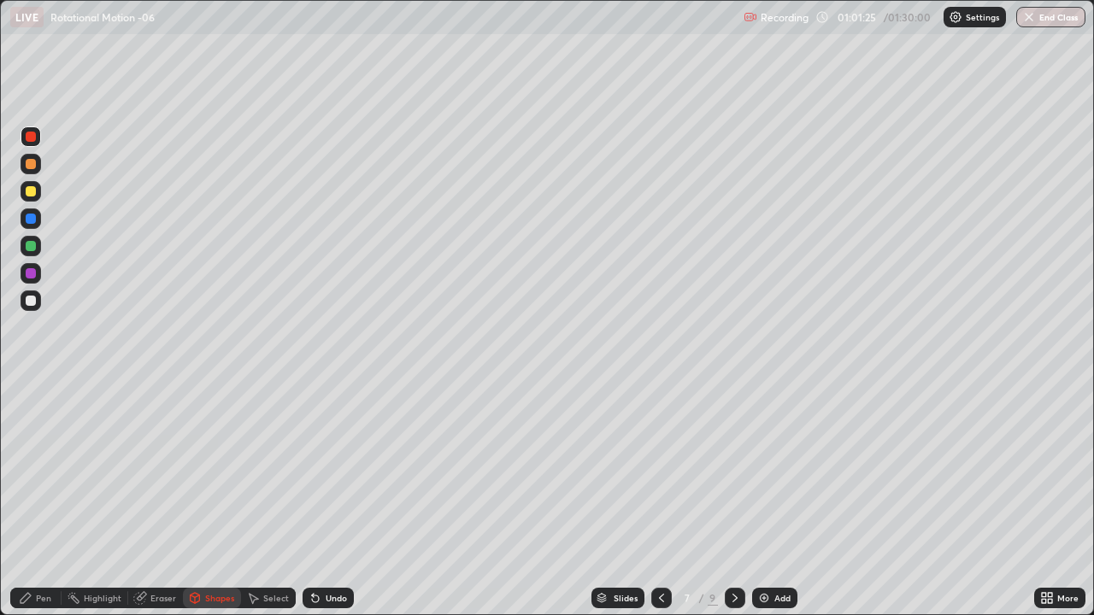
click at [197, 499] on icon at bounding box center [195, 598] width 9 height 10
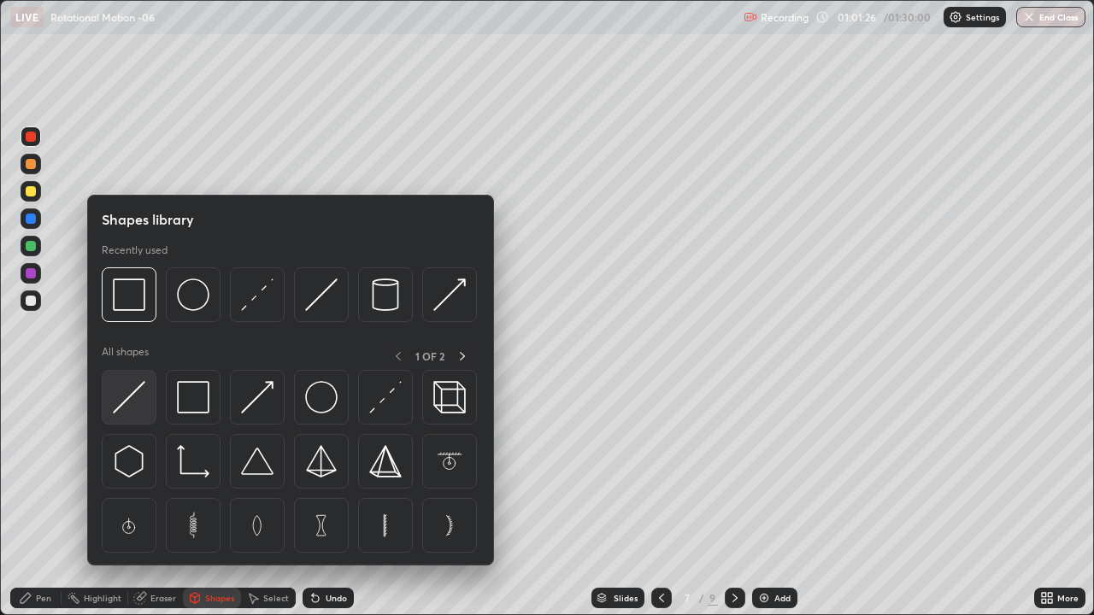
click at [132, 399] on img at bounding box center [129, 397] width 32 height 32
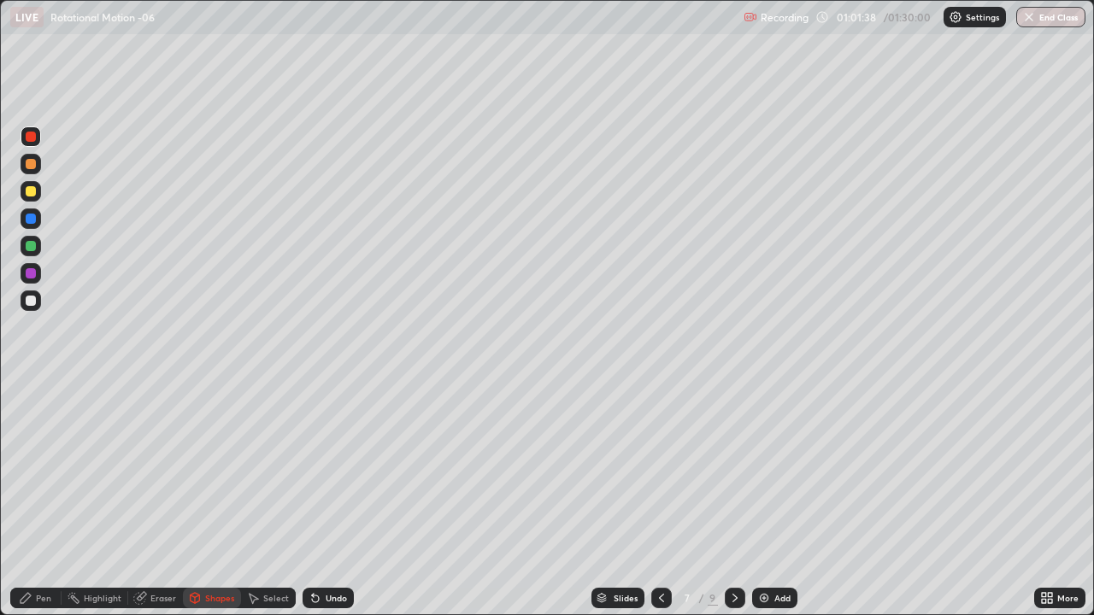
click at [37, 499] on div "Pen" at bounding box center [43, 598] width 15 height 9
click at [29, 300] on div at bounding box center [31, 301] width 10 height 10
click at [333, 499] on div "Undo" at bounding box center [335, 598] width 21 height 9
click at [220, 499] on div "Shapes" at bounding box center [212, 598] width 58 height 21
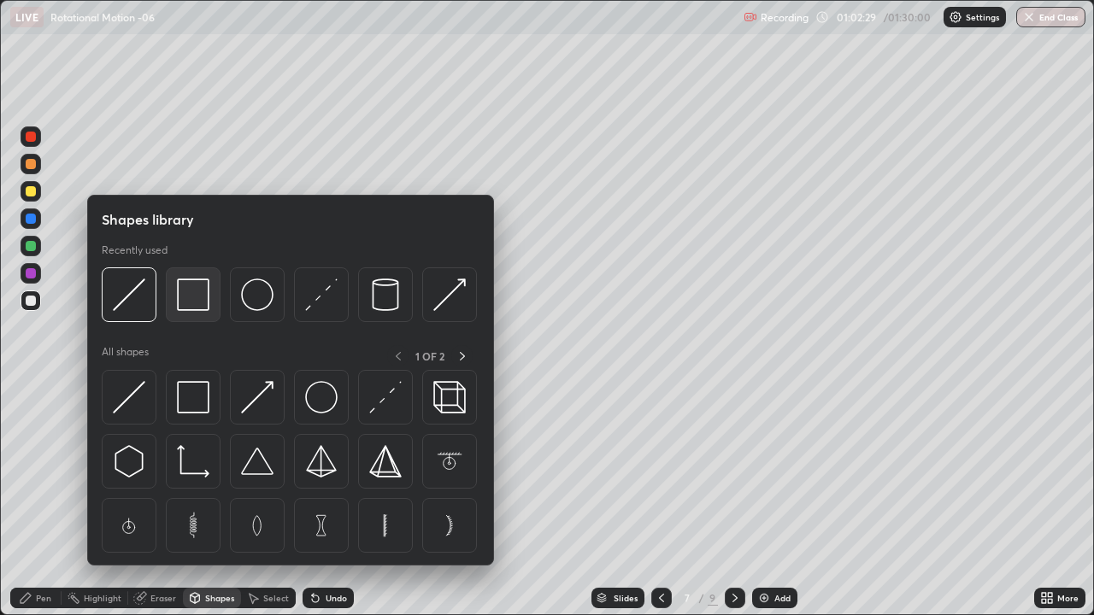
click at [199, 300] on img at bounding box center [193, 295] width 32 height 32
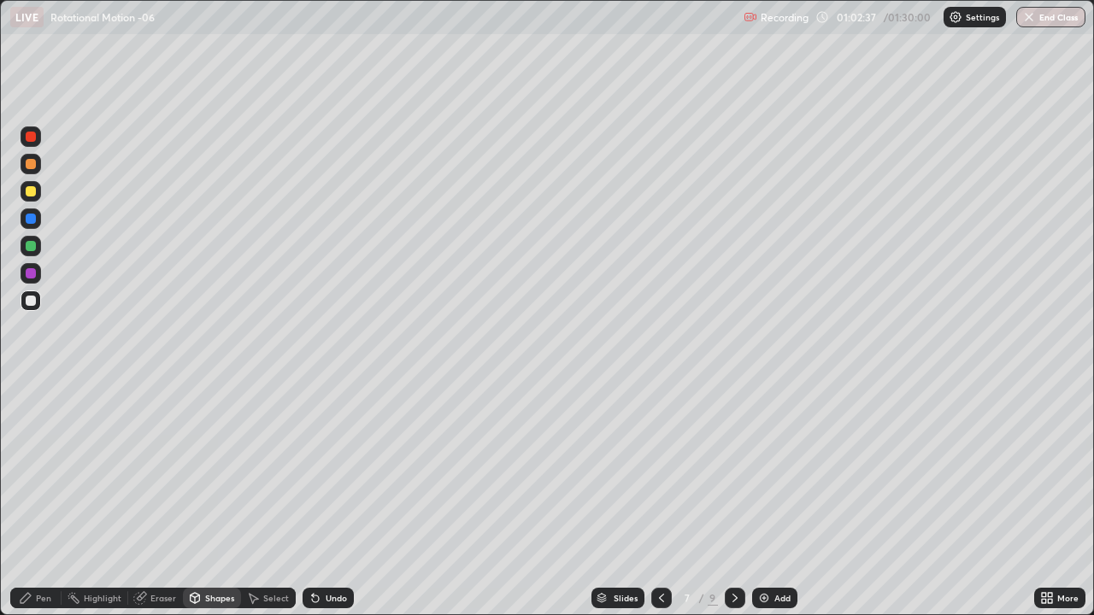
click at [39, 499] on div "Pen" at bounding box center [43, 598] width 15 height 9
click at [331, 499] on div "Undo" at bounding box center [327, 598] width 51 height 21
click at [759, 499] on img at bounding box center [764, 598] width 14 height 14
click at [206, 499] on div "Shapes" at bounding box center [219, 598] width 29 height 9
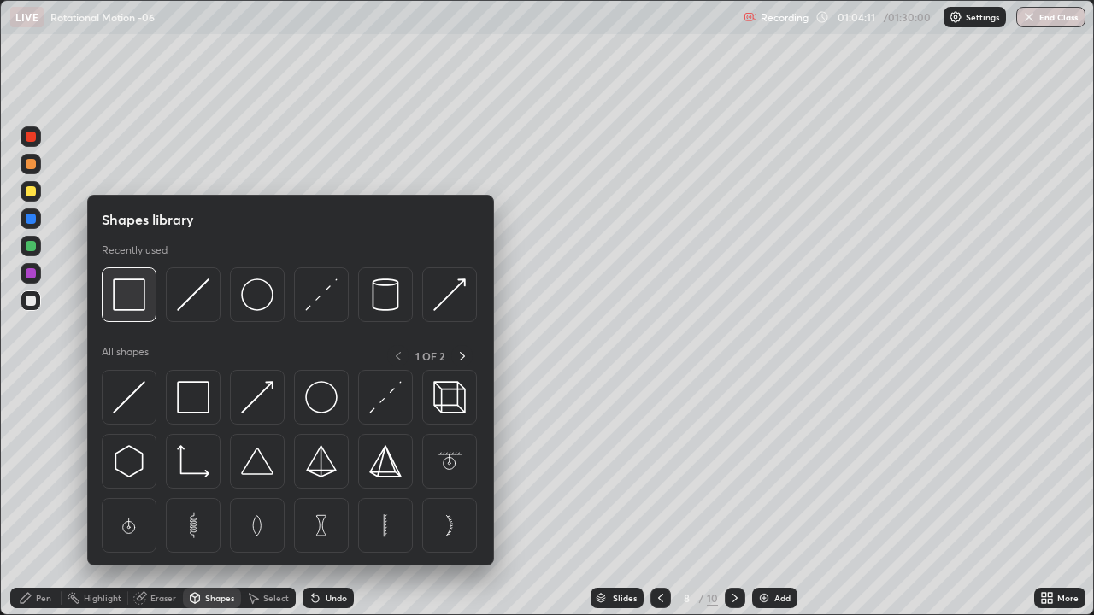
click at [132, 298] on img at bounding box center [129, 295] width 32 height 32
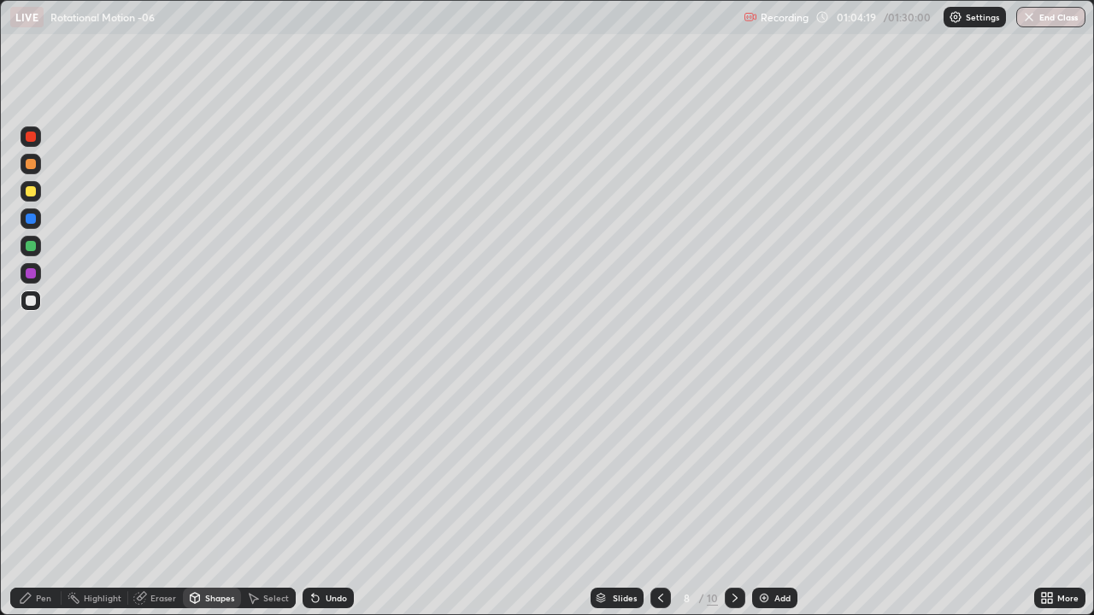
click at [30, 302] on div at bounding box center [31, 301] width 10 height 10
click at [43, 499] on div "Pen" at bounding box center [43, 598] width 15 height 9
click at [27, 191] on div at bounding box center [31, 191] width 10 height 10
click at [659, 499] on icon at bounding box center [661, 598] width 14 height 14
click at [734, 499] on icon at bounding box center [734, 598] width 5 height 9
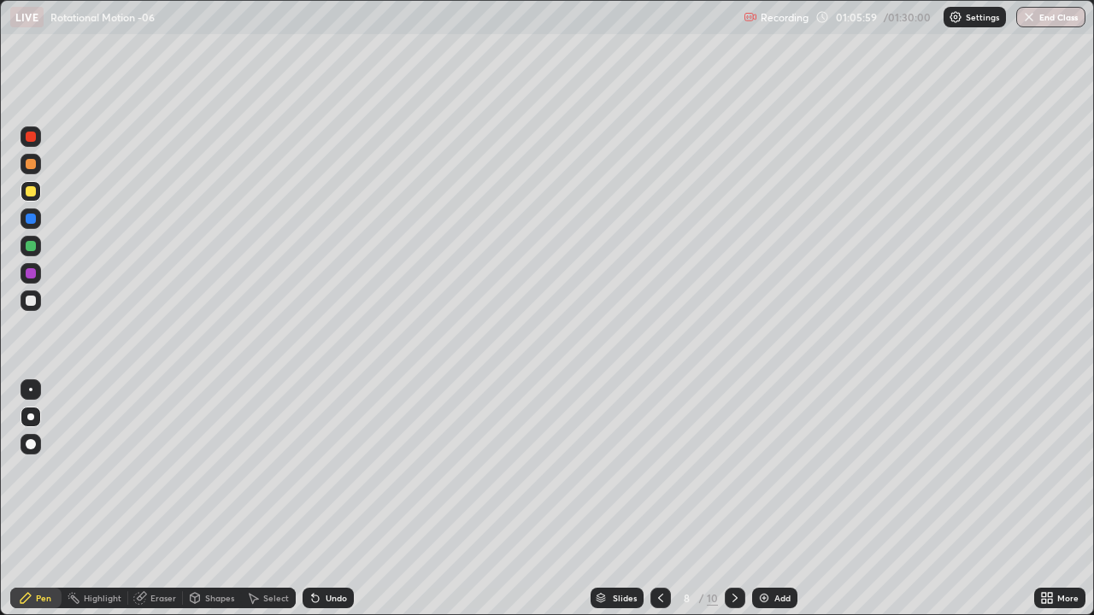
click at [33, 302] on div at bounding box center [31, 301] width 10 height 10
click at [659, 499] on icon at bounding box center [661, 598] width 14 height 14
click at [733, 499] on icon at bounding box center [735, 598] width 14 height 14
click at [1047, 21] on button "End Class" at bounding box center [1050, 17] width 69 height 21
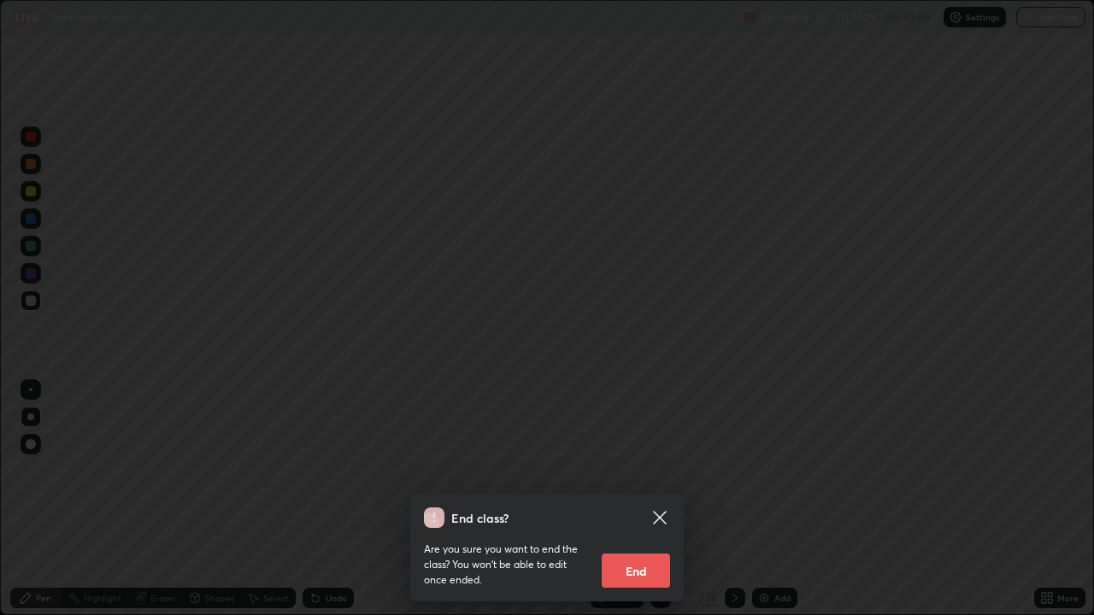
click at [644, 499] on button "End" at bounding box center [635, 571] width 68 height 34
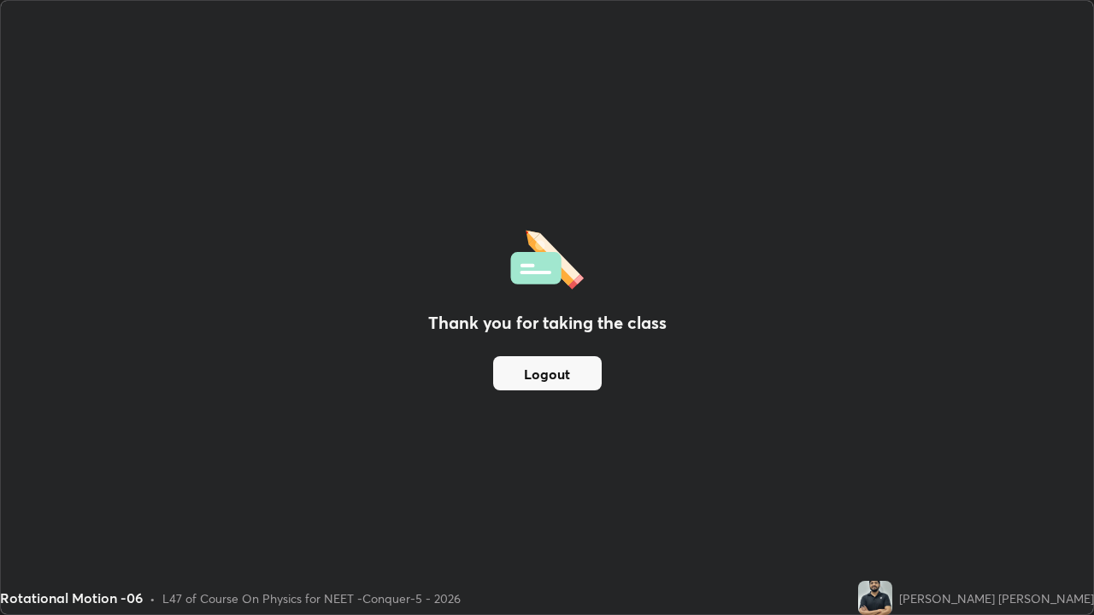
click at [535, 370] on button "Logout" at bounding box center [547, 373] width 108 height 34
